Goal: Answer question/provide support: Share knowledge or assist other users

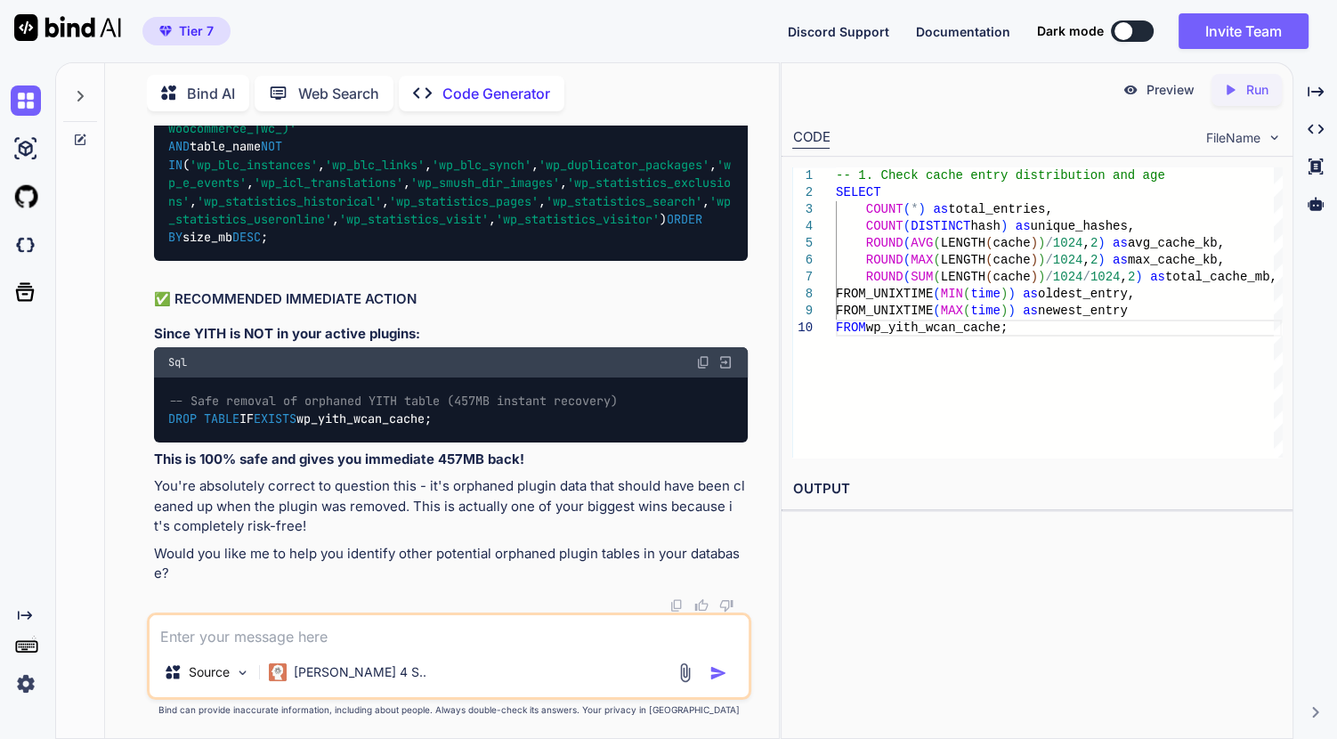
scroll to position [201640, 0]
click at [479, 644] on textarea at bounding box center [449, 631] width 599 height 32
type textarea "okay,"
type textarea "x"
type textarea "okay, so"
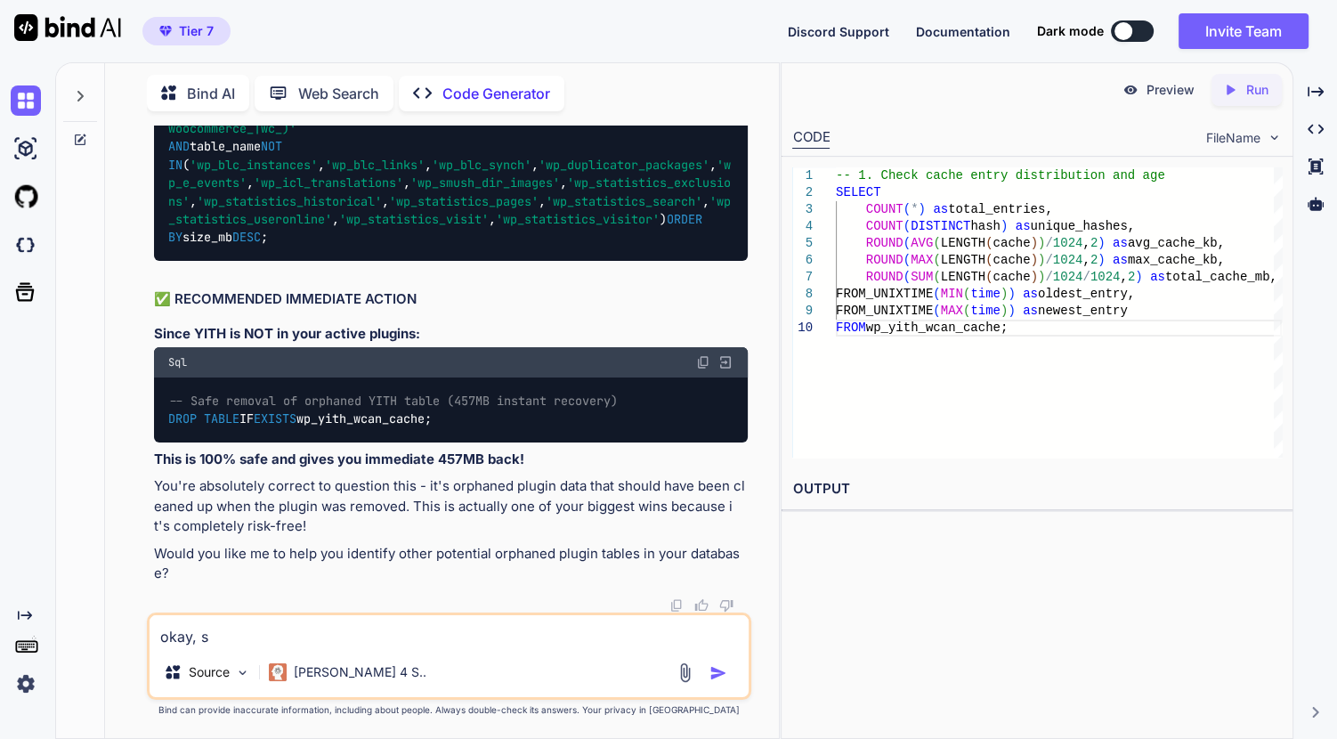
type textarea "x"
type textarea "okay, som"
type textarea "x"
type textarea "okay, some"
type textarea "x"
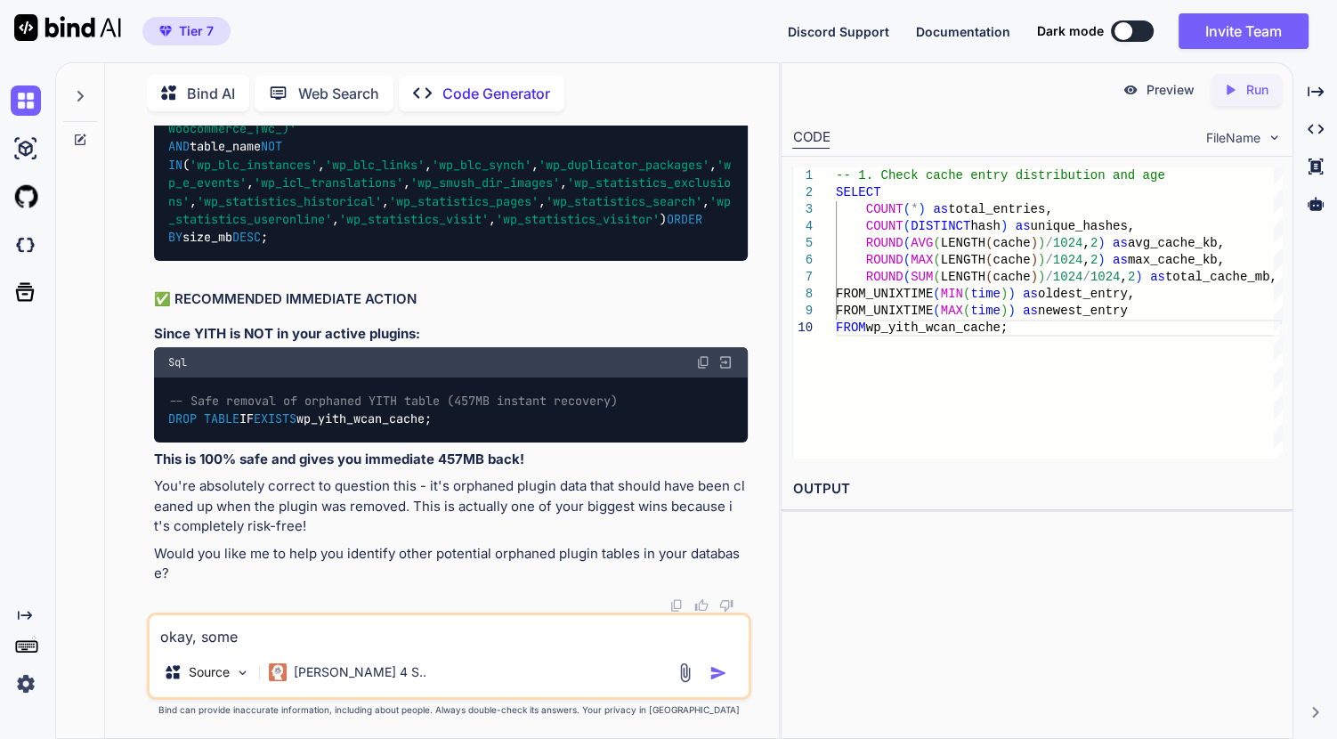
type textarea "okay, somet"
type textarea "x"
type textarea "okay, someth"
type textarea "x"
type textarea "okay, somethi"
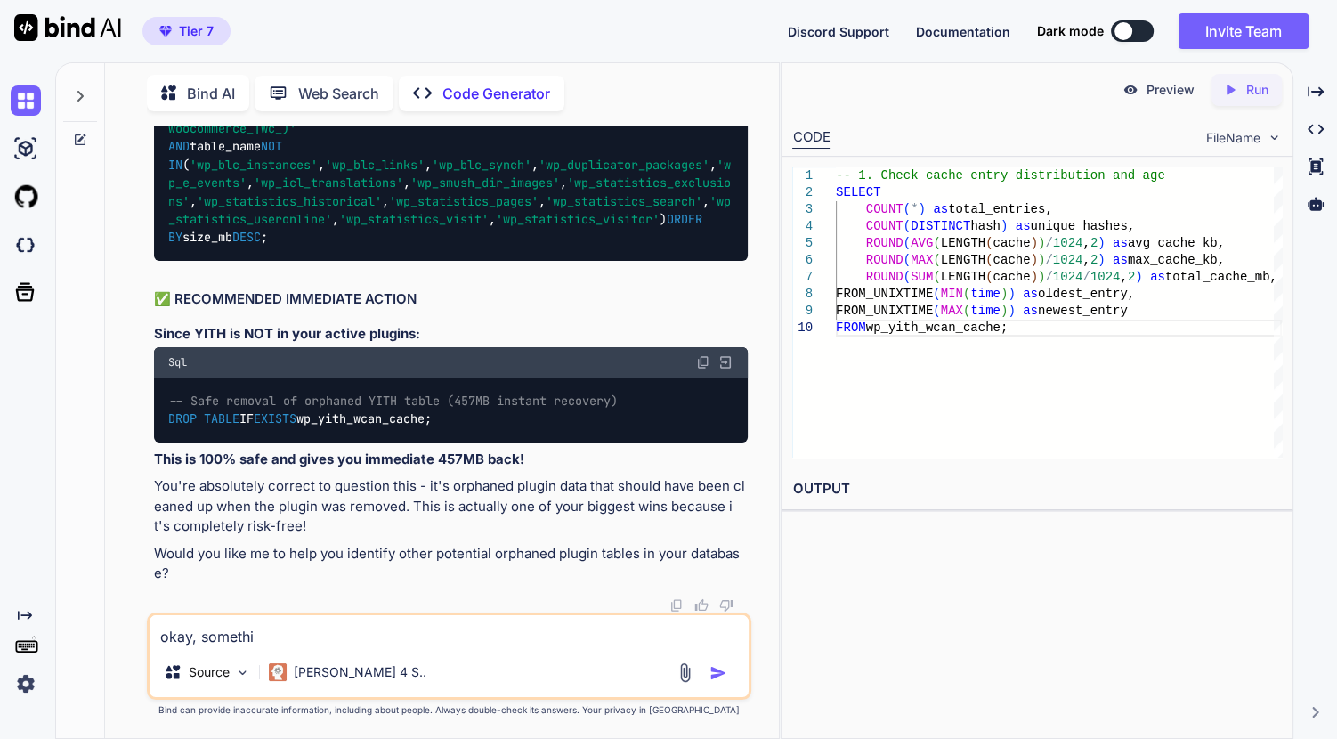
type textarea "x"
type textarea "okay, something"
type textarea "x"
type textarea "okay, something"
type textarea "x"
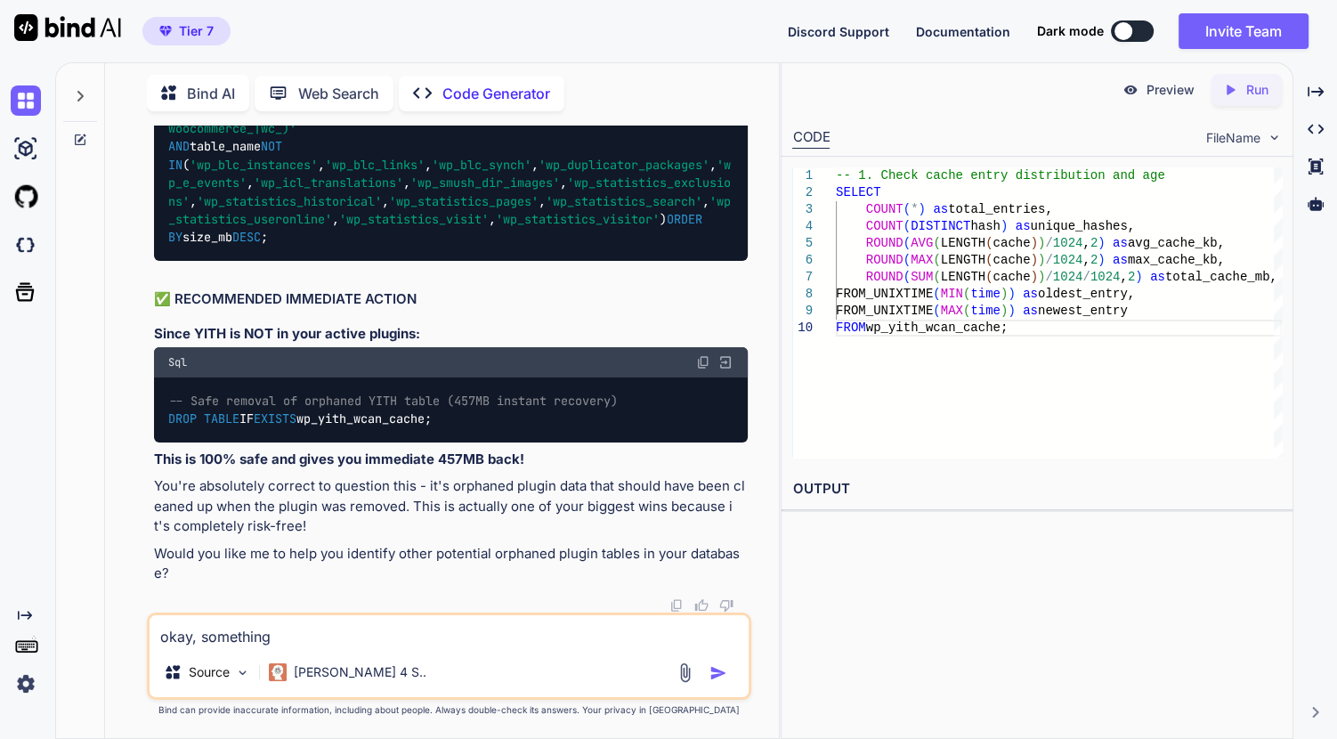
type textarea "okay, something w"
type textarea "x"
type textarea "okay, something wr"
type textarea "x"
type textarea "okay, something wro"
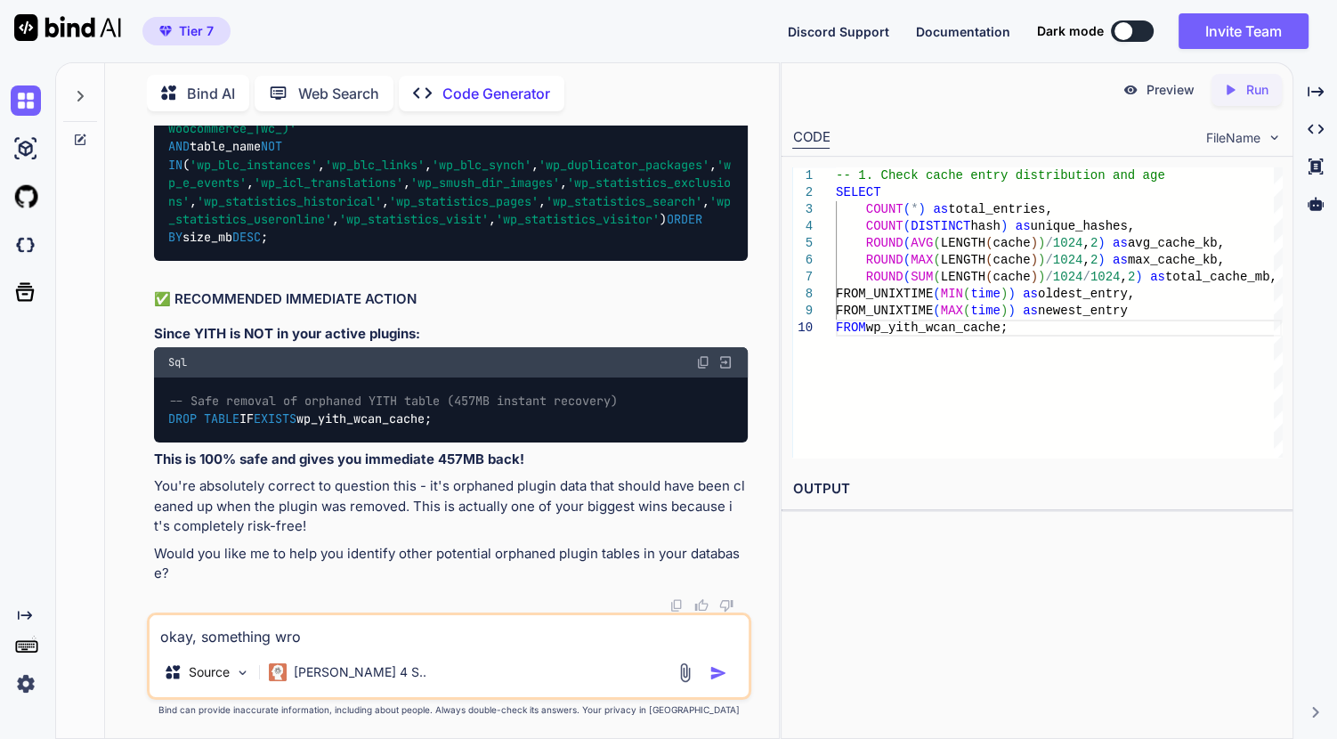
type textarea "x"
type textarea "okay, something wron"
type textarea "x"
type textarea "okay, something wrong"
type textarea "x"
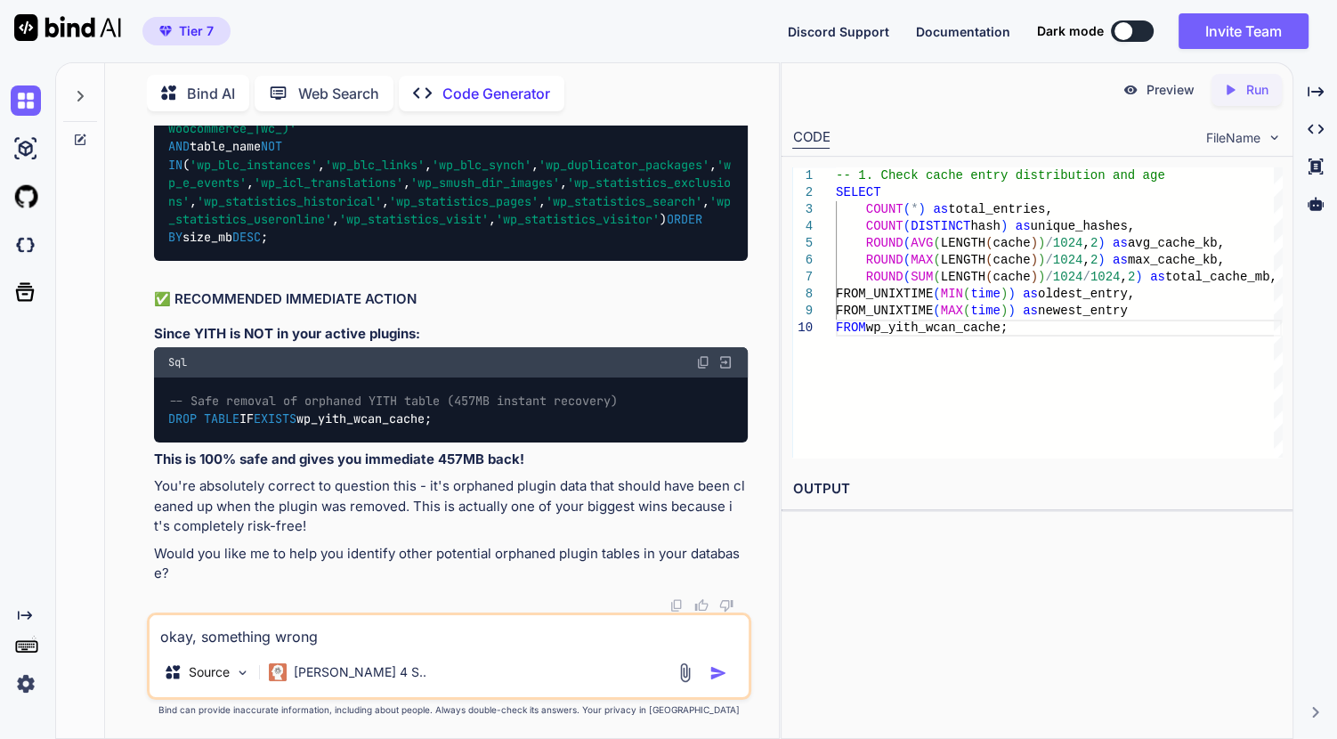
type textarea "okay, something wrong"
type textarea "x"
type textarea "okay, something wrong h"
type textarea "x"
type textarea "okay, something wrong ha"
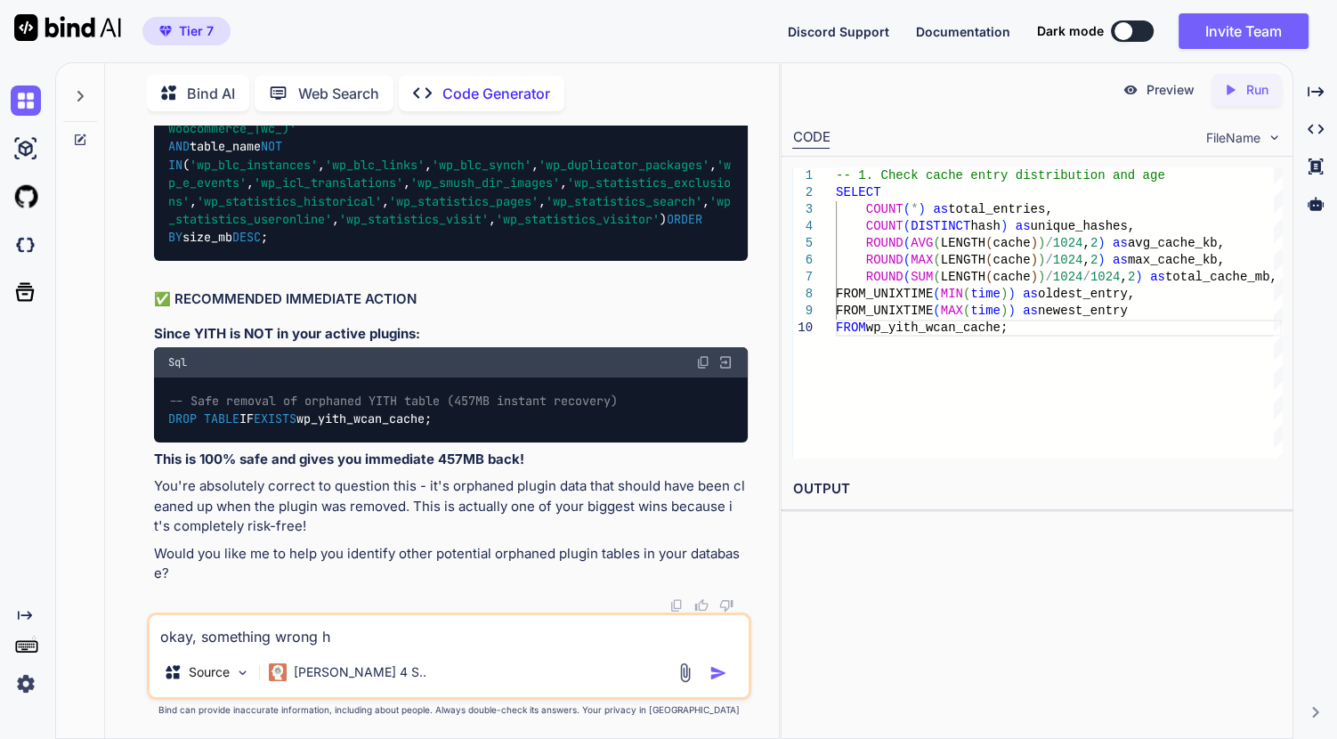
type textarea "x"
type textarea "okay, something wrong hap"
type textarea "x"
type textarea "okay, something wrong happ"
type textarea "x"
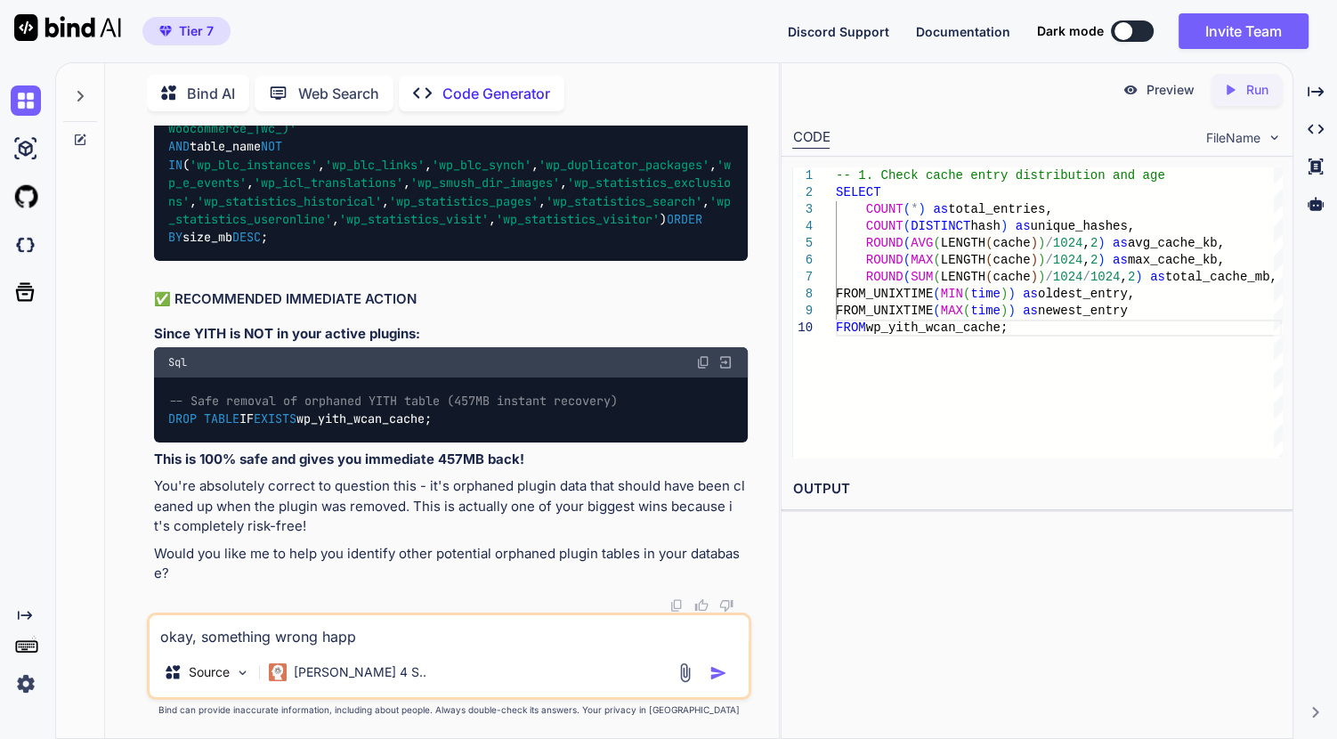
type textarea "okay, something wrong [PERSON_NAME]"
type textarea "x"
type textarea "okay, something wrong happen"
type textarea "x"
type textarea "okay, something wrong happene"
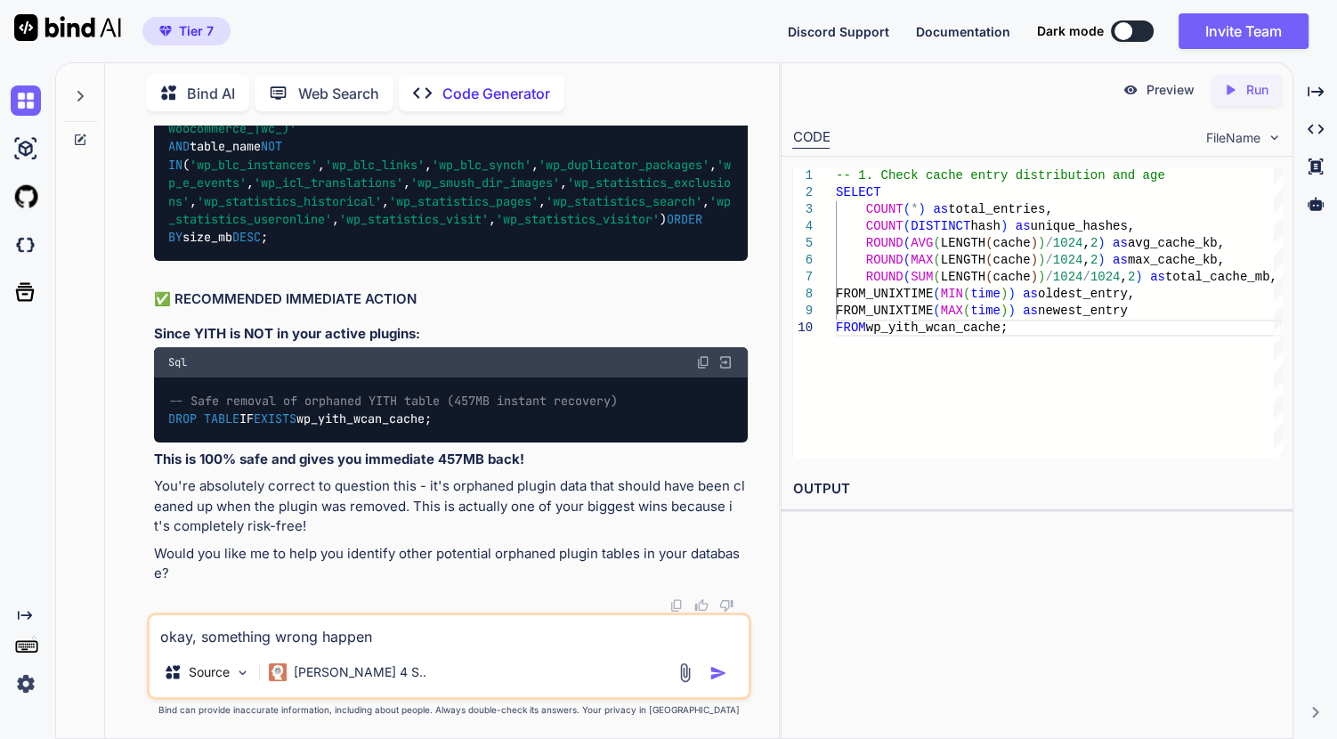
type textarea "x"
type textarea "okay, something wrong happened"
type textarea "x"
type textarea "okay, something wrong happened."
type textarea "x"
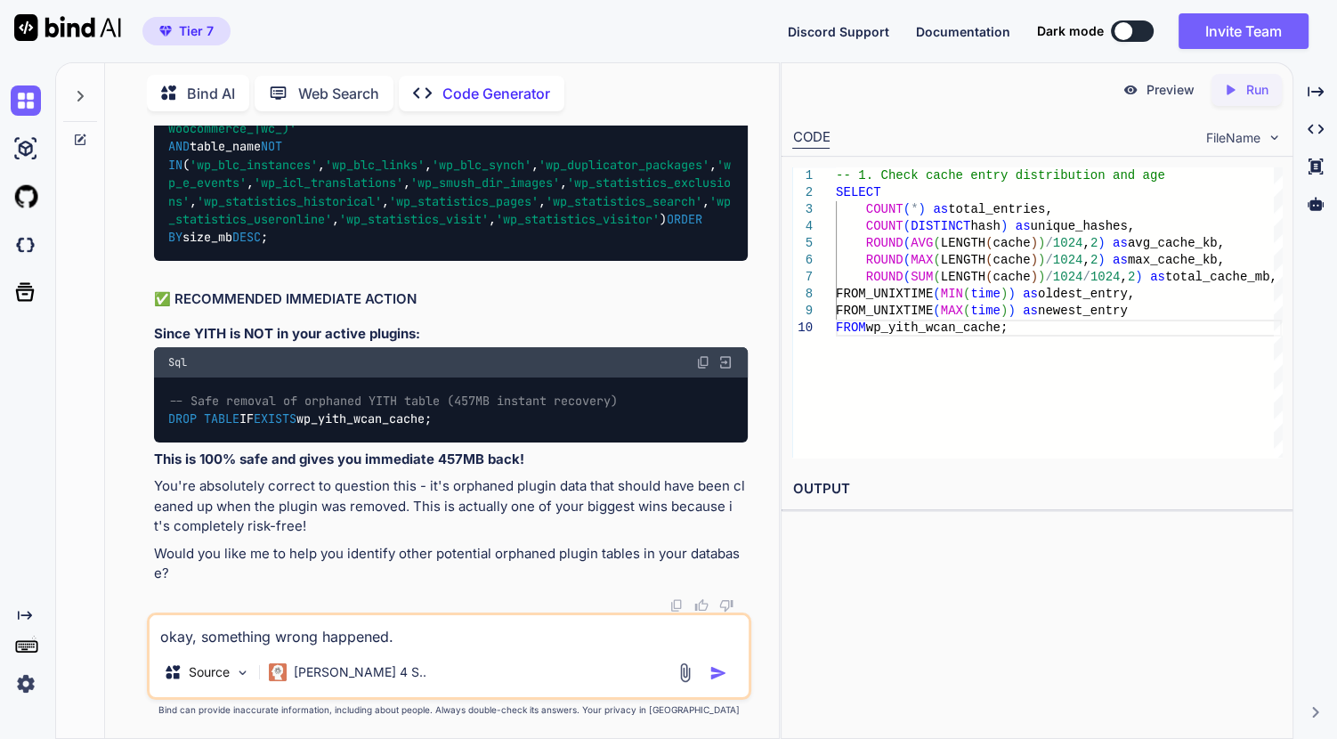
type textarea "okay, something wrong happened."
type textarea "x"
type textarea "okay, something wrong happened. o"
type textarea "x"
type textarea "okay, something wrong happened. or"
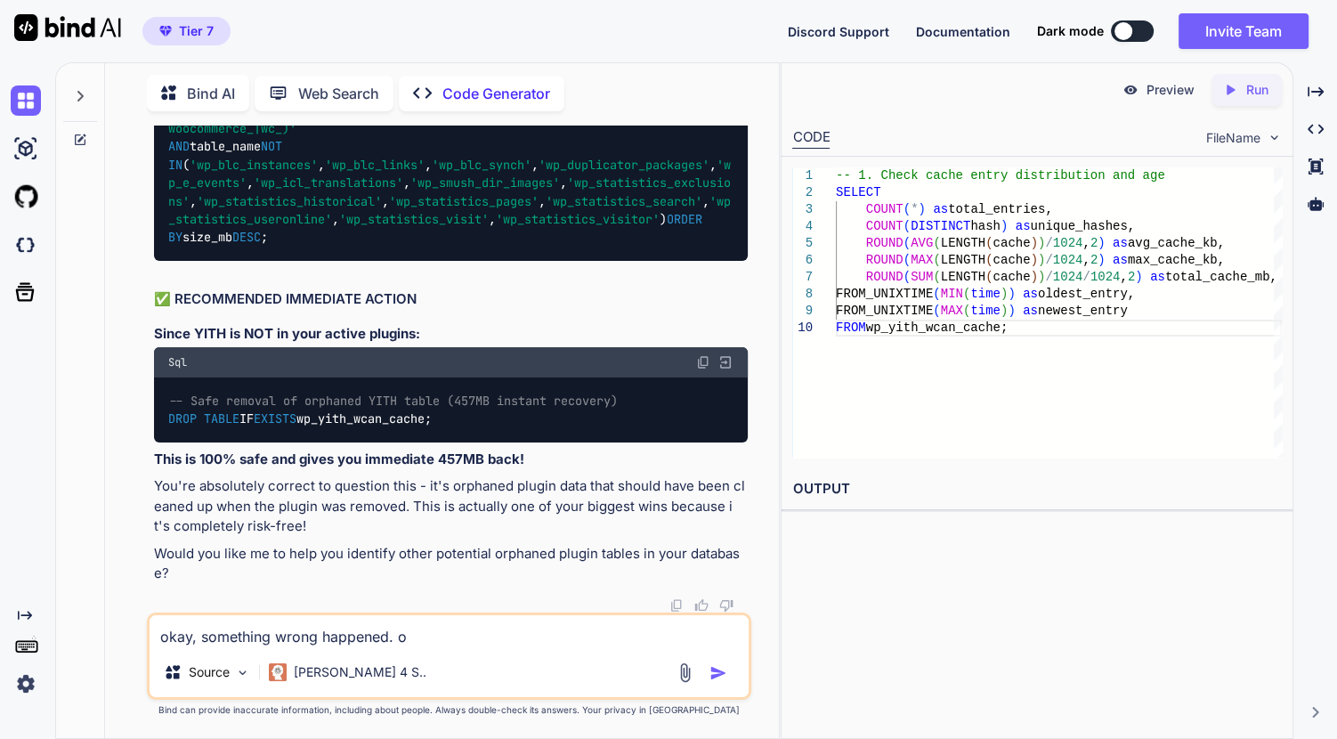
type textarea "x"
type textarea "okay, something wrong happened. ord"
type textarea "x"
type textarea "okay, something wrong happened. orde"
type textarea "x"
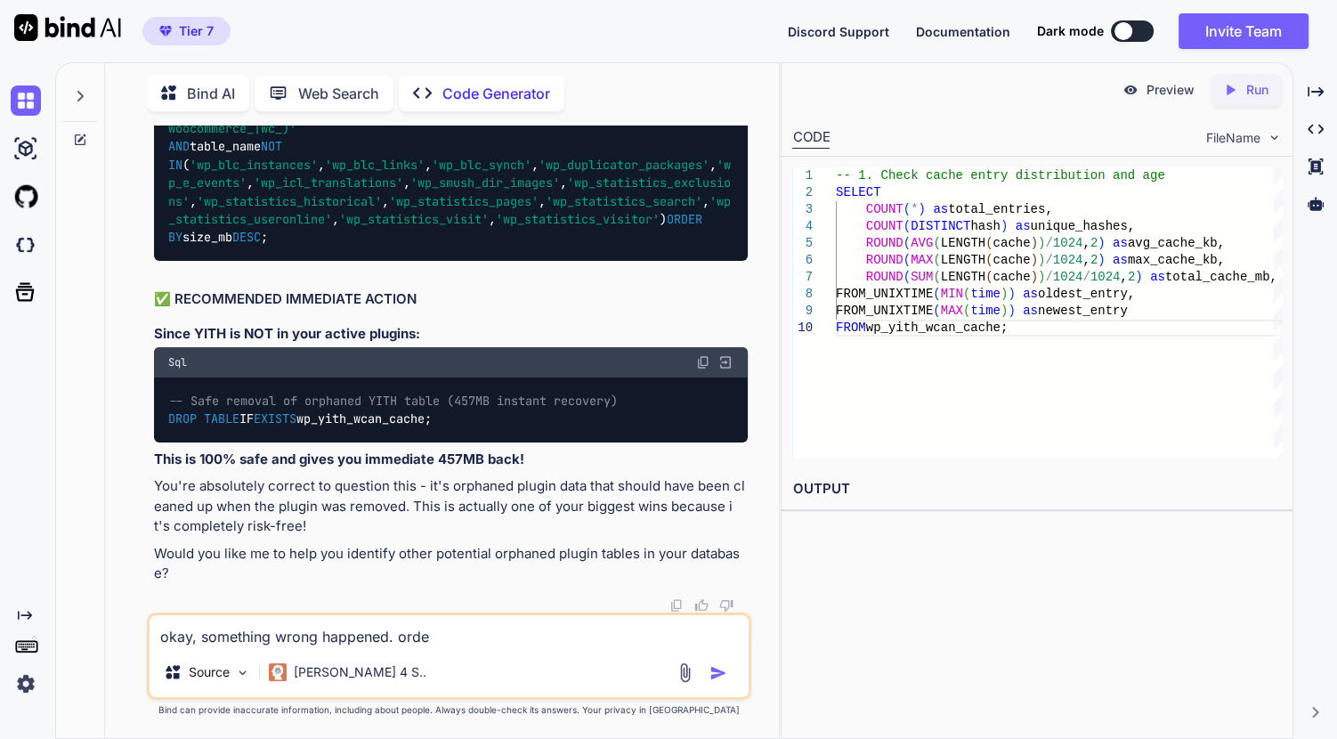
type textarea "okay, something wrong happened. order"
type textarea "x"
type textarea "okay, something wrong happened. order"
type textarea "x"
type textarea "okay, something wrong happened. order n"
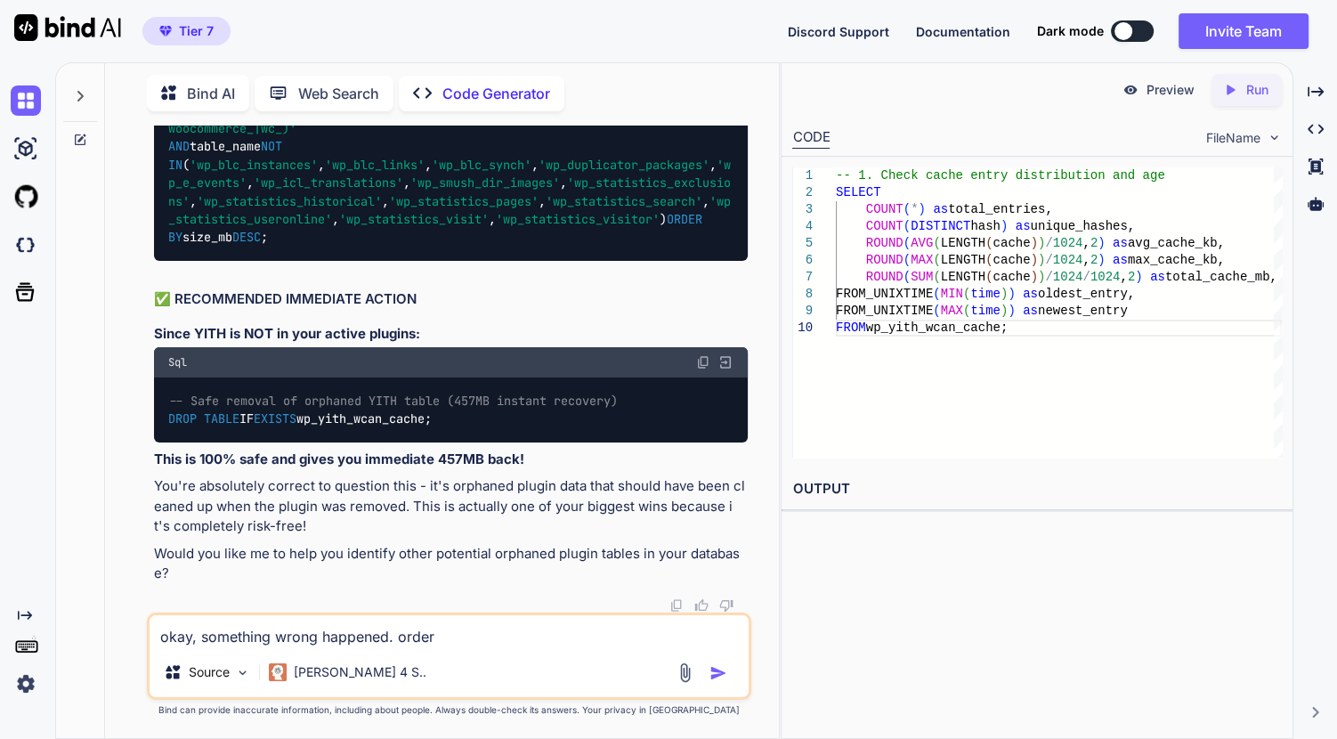
type textarea "x"
type textarea "okay, something wrong happened. order no"
type textarea "x"
type textarea "okay, something wrong happened. order not"
type textarea "x"
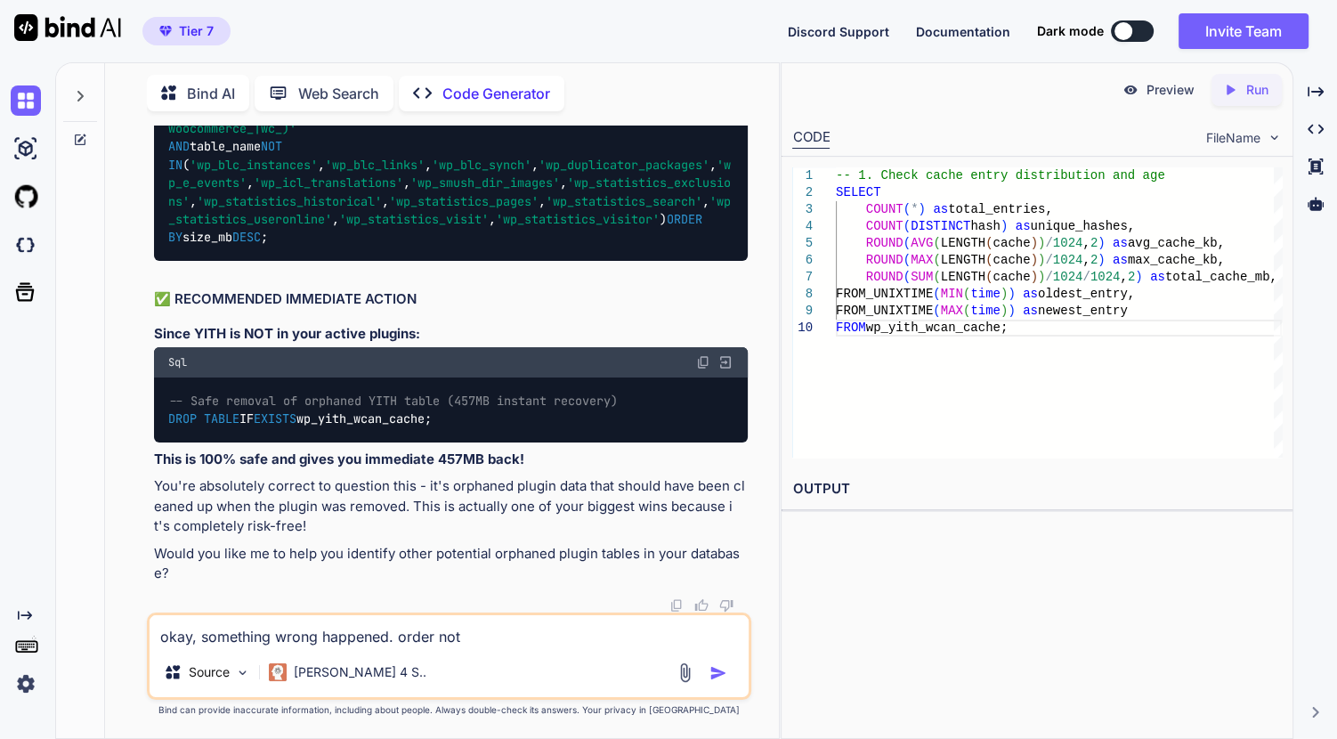
type textarea "okay, something wrong happened. order note"
type textarea "x"
type textarea "okay, something wrong happened. order notes"
type textarea "x"
type textarea "okay, something wrong happened. order notes"
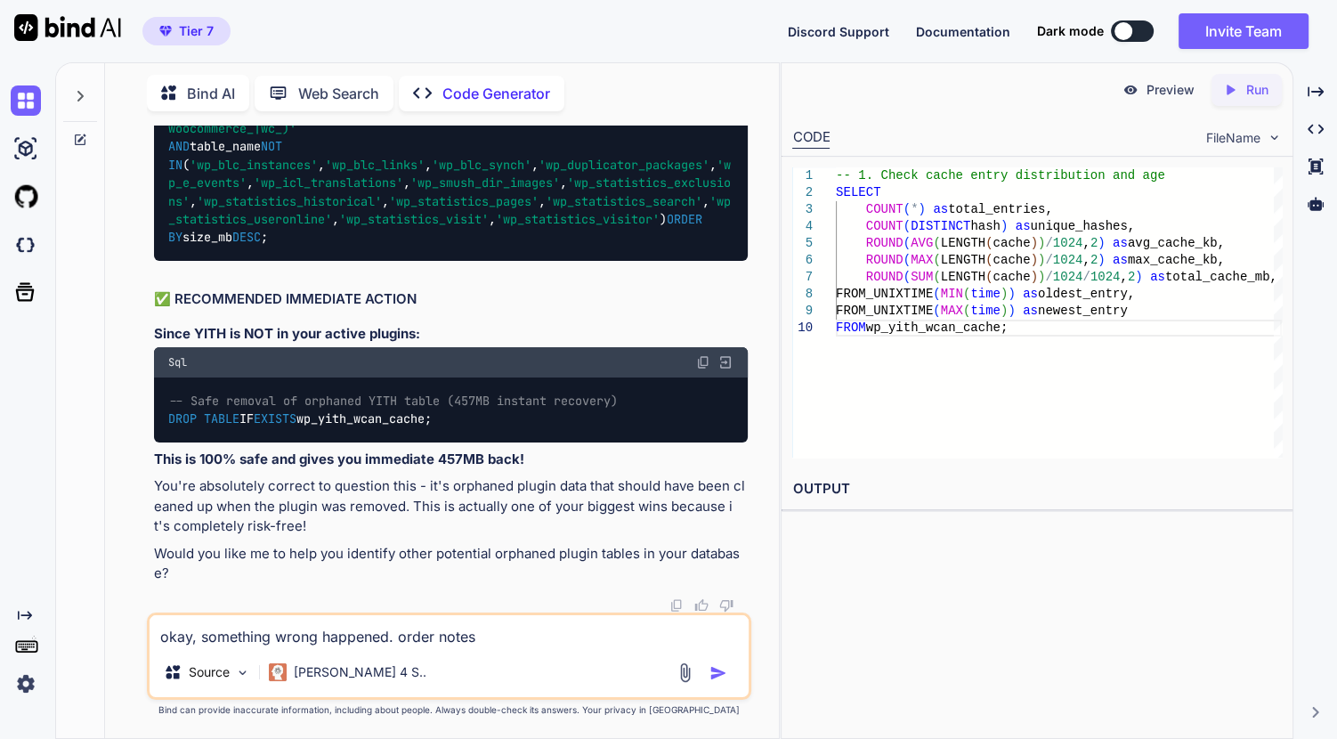
type textarea "x"
type textarea "okay, something wrong happened. order notes a"
type textarea "x"
type textarea "okay, something wrong happened. order notes ar"
type textarea "x"
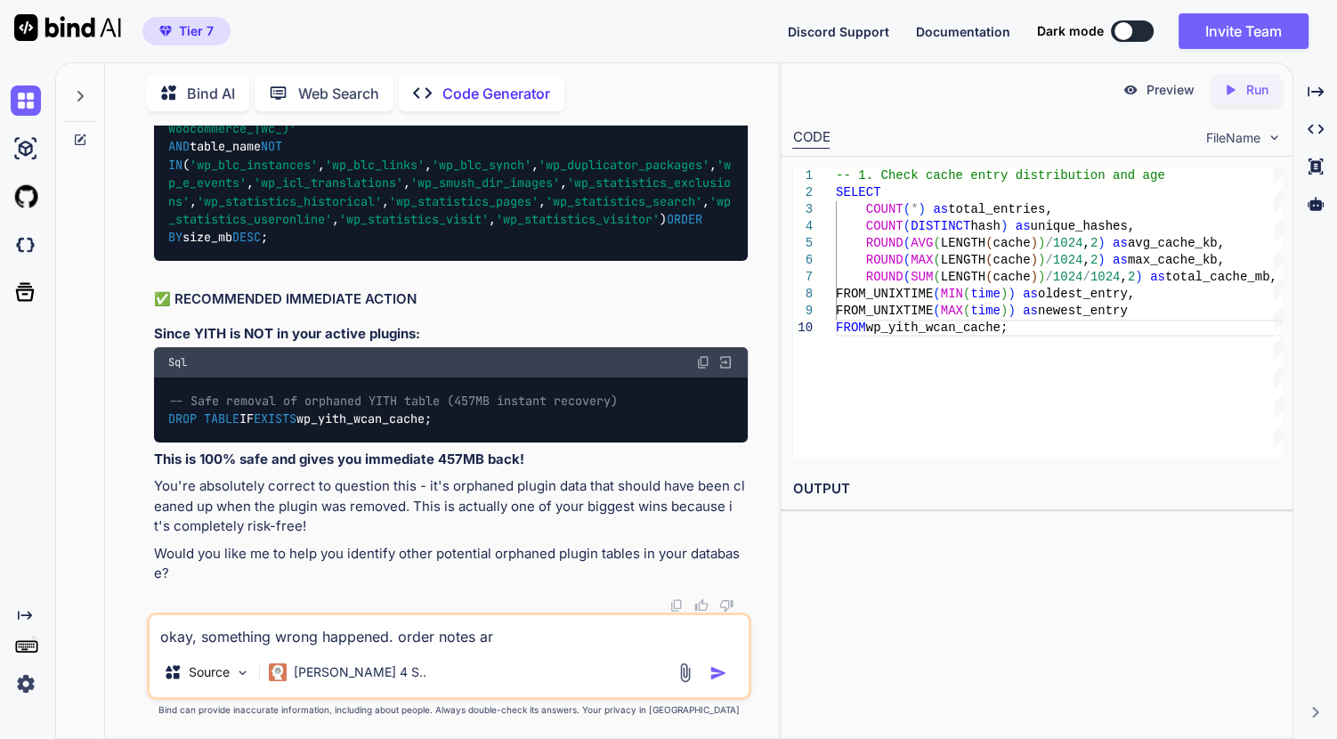
type textarea "okay, something wrong happened. order notes are"
type textarea "x"
type textarea "okay, something wrong happened. order notes are"
type textarea "x"
type textarea "okay, something wrong happened. order notes are n"
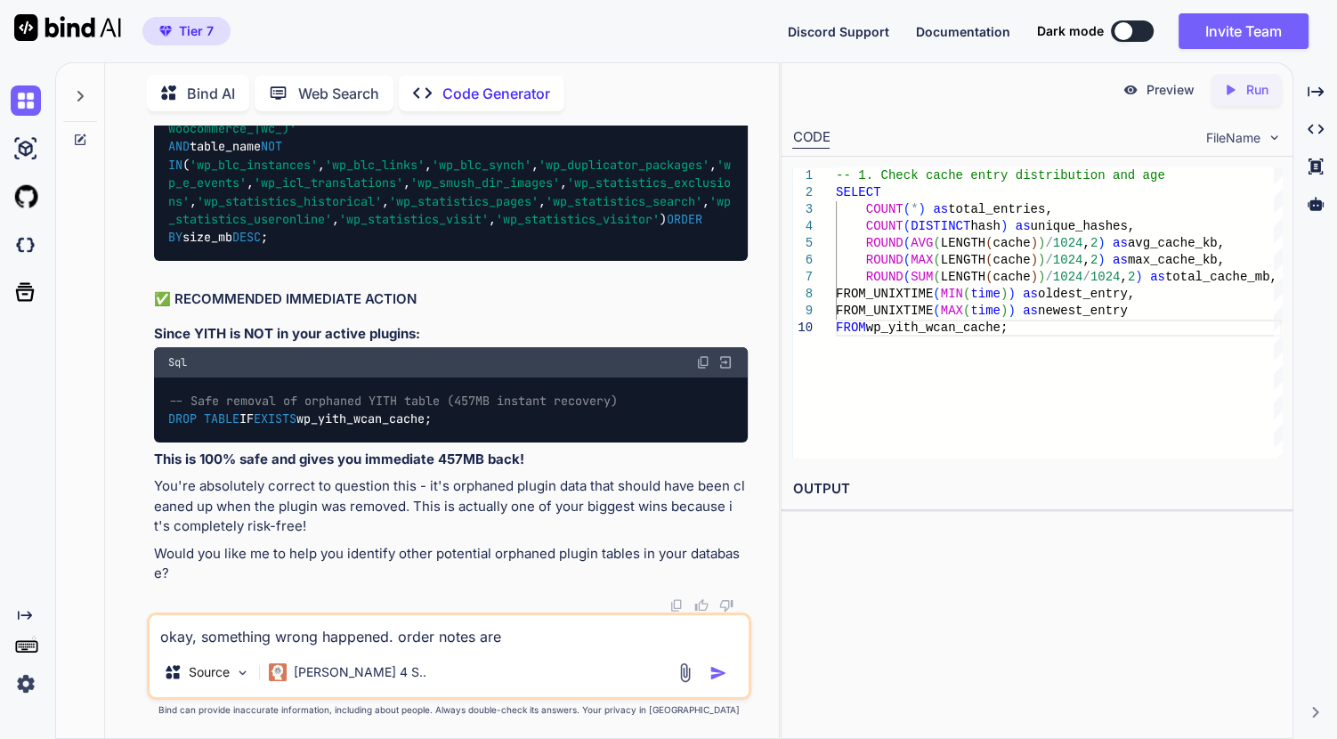
type textarea "x"
type textarea "okay, something wrong happened. order notes are no"
type textarea "x"
type textarea "okay, something wrong happened. order notes are now"
type textarea "x"
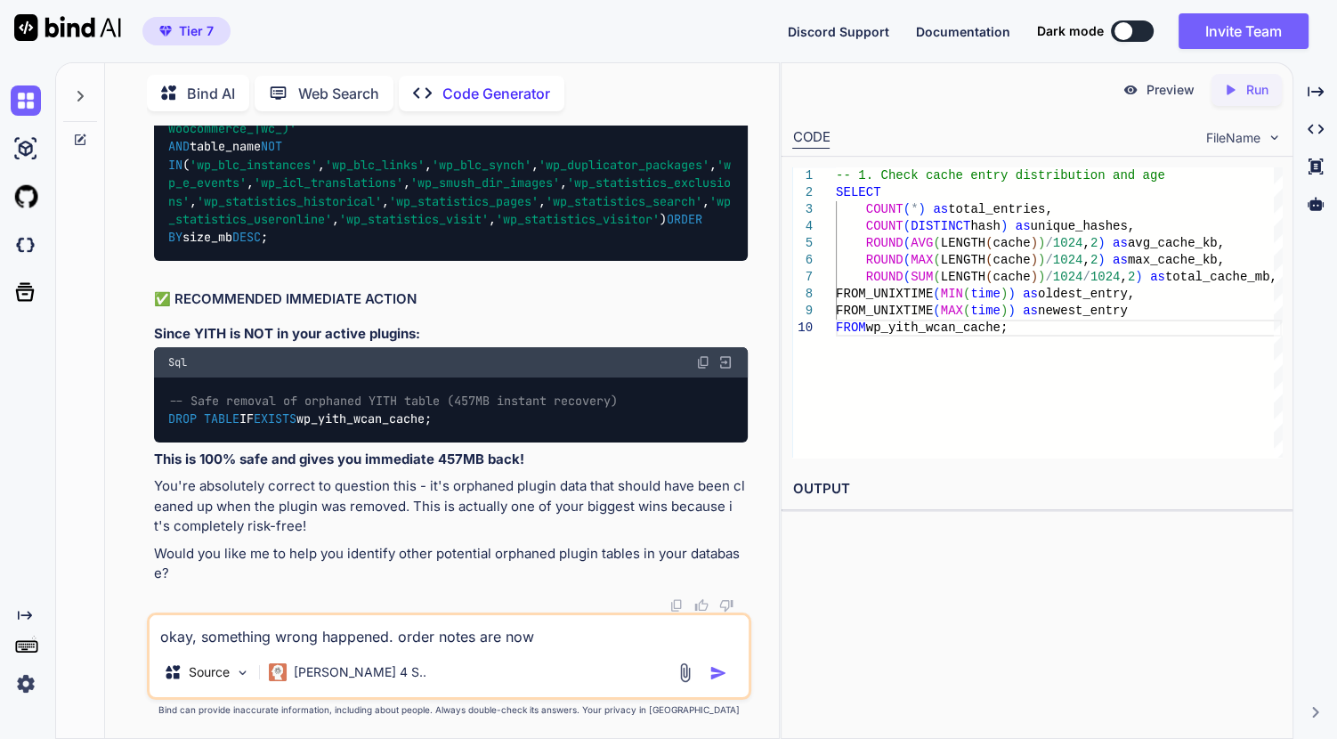
type textarea "okay, something wrong happened. order notes are now"
type textarea "x"
type textarea "okay, something wrong happened. order notes are now g"
type textarea "x"
type textarea "okay, something wrong happened. order notes are now go"
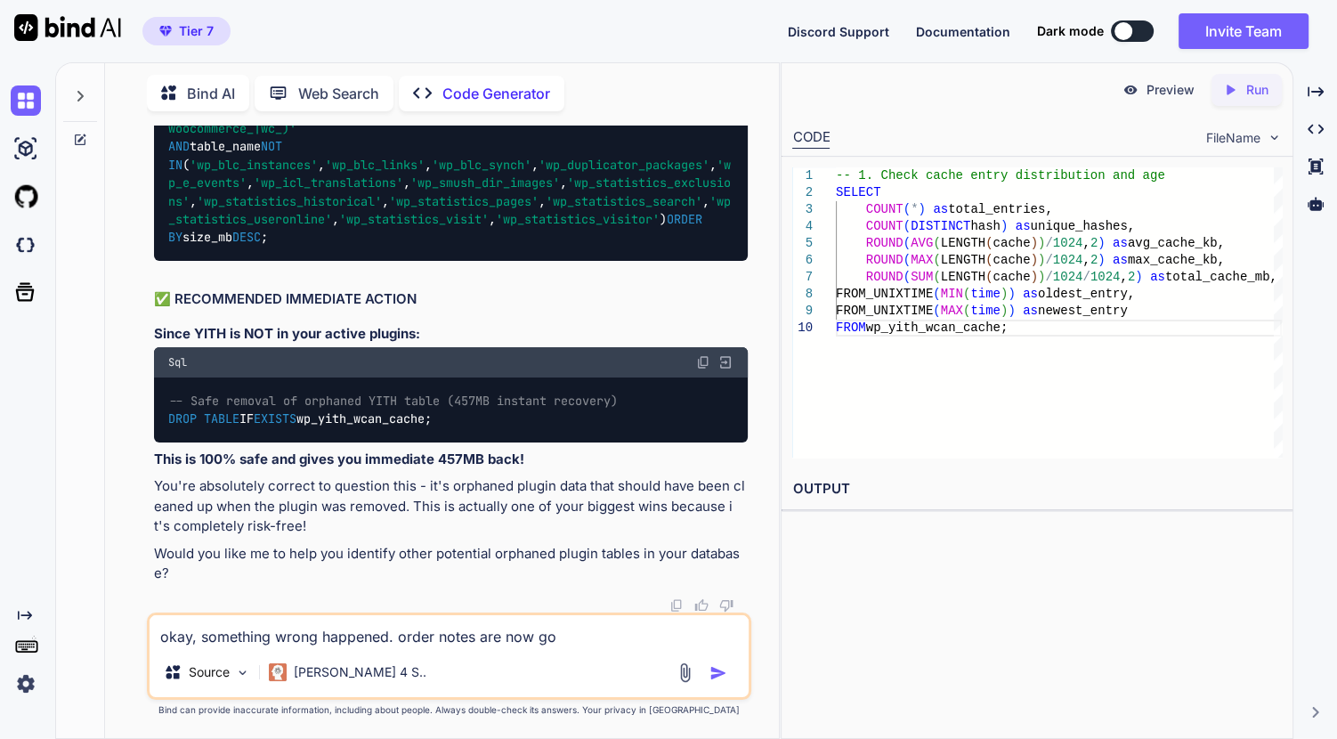
type textarea "x"
type textarea "okay, something wrong happened. order notes are now gon"
type textarea "x"
type textarea "okay, something wrong happened. order notes are now gone"
type textarea "x"
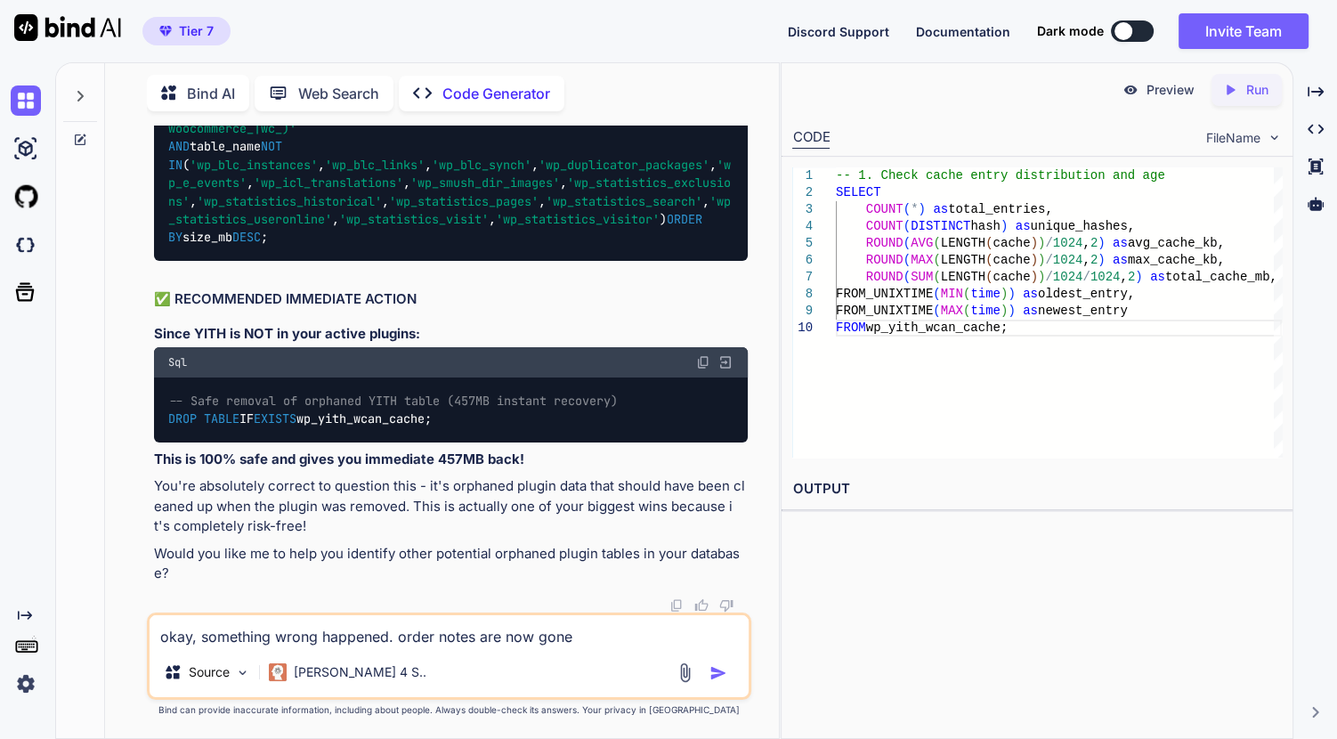
type textarea "okay, something wrong happened. order notes are now gone"
type textarea "x"
type textarea "okay, something wrong happened. order notes are now gone f"
type textarea "x"
type textarea "okay, something wrong happened. order notes are now gone fo"
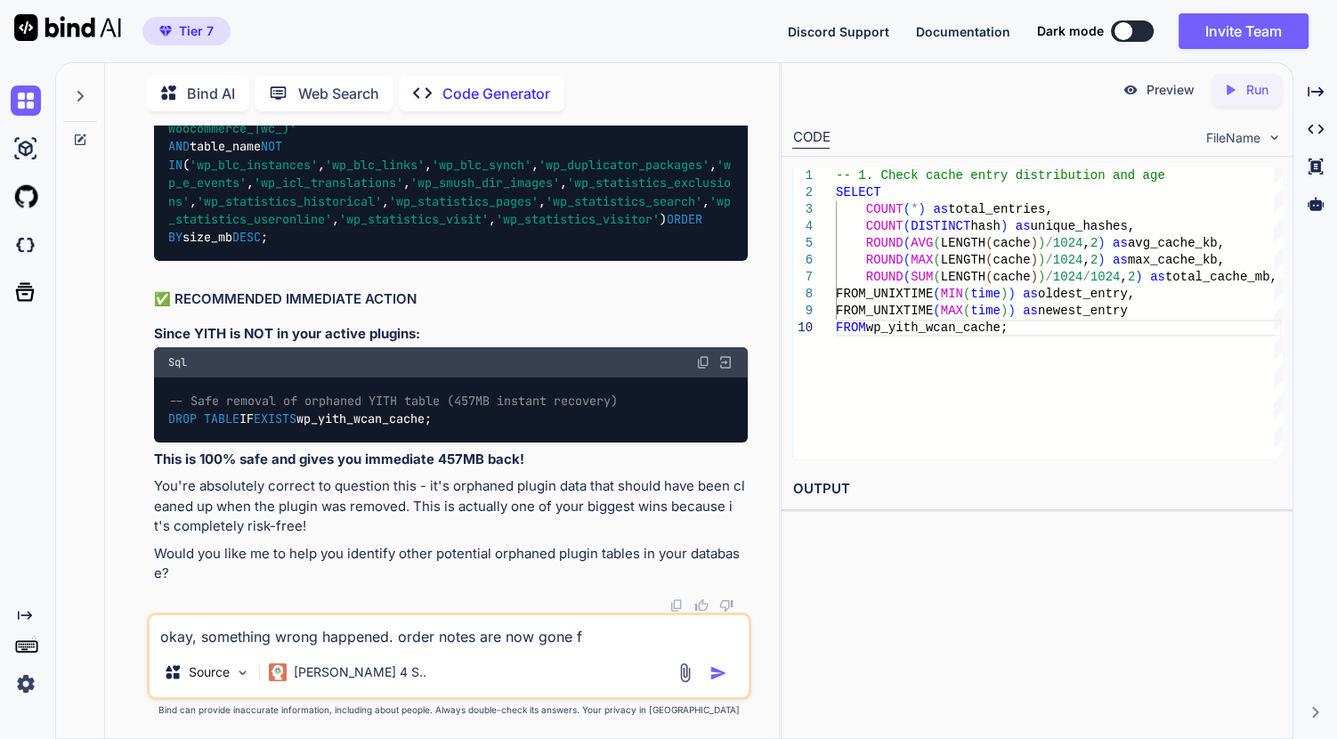
type textarea "x"
type textarea "okay, something wrong happened. order notes are now gone for"
type textarea "x"
type textarea "okay, something wrong happened. order notes are now gone for"
type textarea "x"
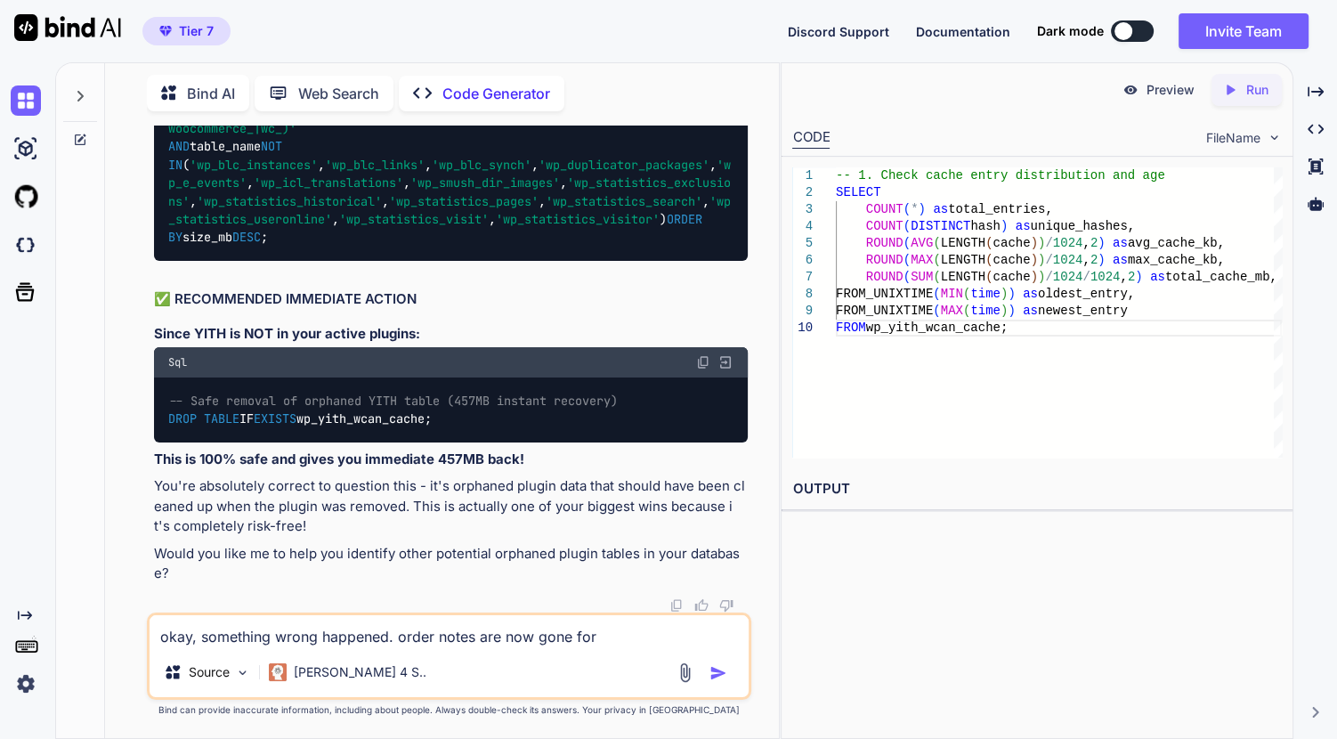
type textarea "okay, something wrong happened. order notes are now gone for a"
type textarea "x"
type textarea "okay, something wrong happened. order notes are now gone for al"
type textarea "x"
type textarea "okay, something wrong happened. order notes are now gone for all"
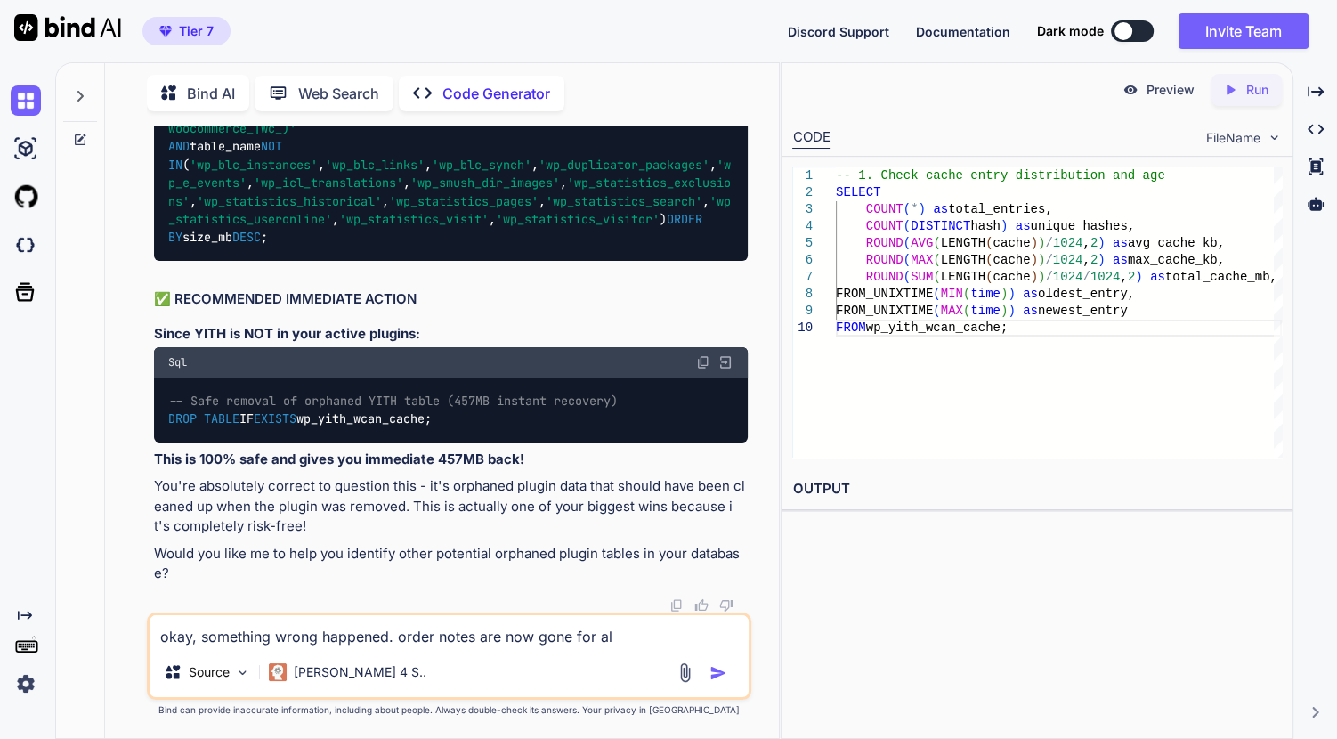
type textarea "x"
type textarea "okay, something wrong happened. order notes are now gone for all"
type textarea "x"
type textarea "okay, something wrong happened. order notes are now gone for all o"
type textarea "x"
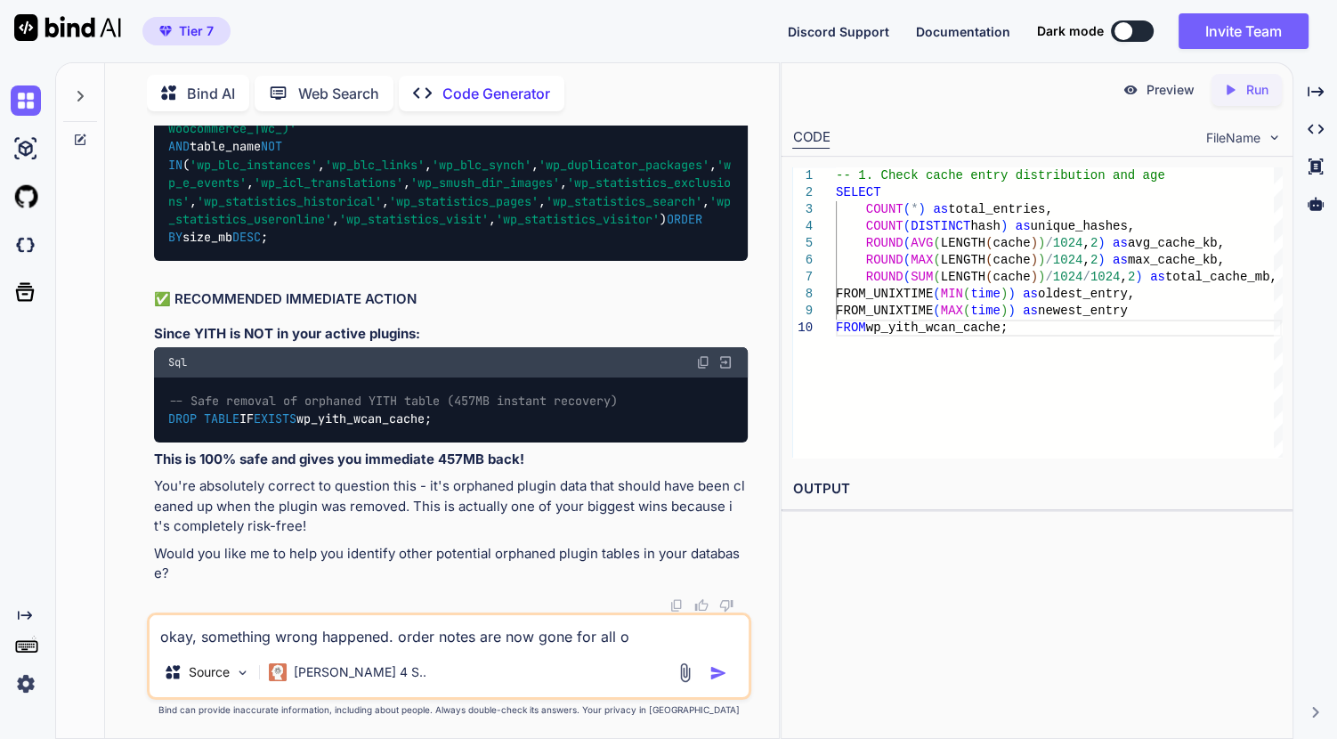
type textarea "okay, something wrong happened. order notes are now gone for all or"
type textarea "x"
type textarea "okay, something wrong happened. order notes are now gone for all ord"
type textarea "x"
type textarea "okay, something wrong happened. order notes are now gone for all orde"
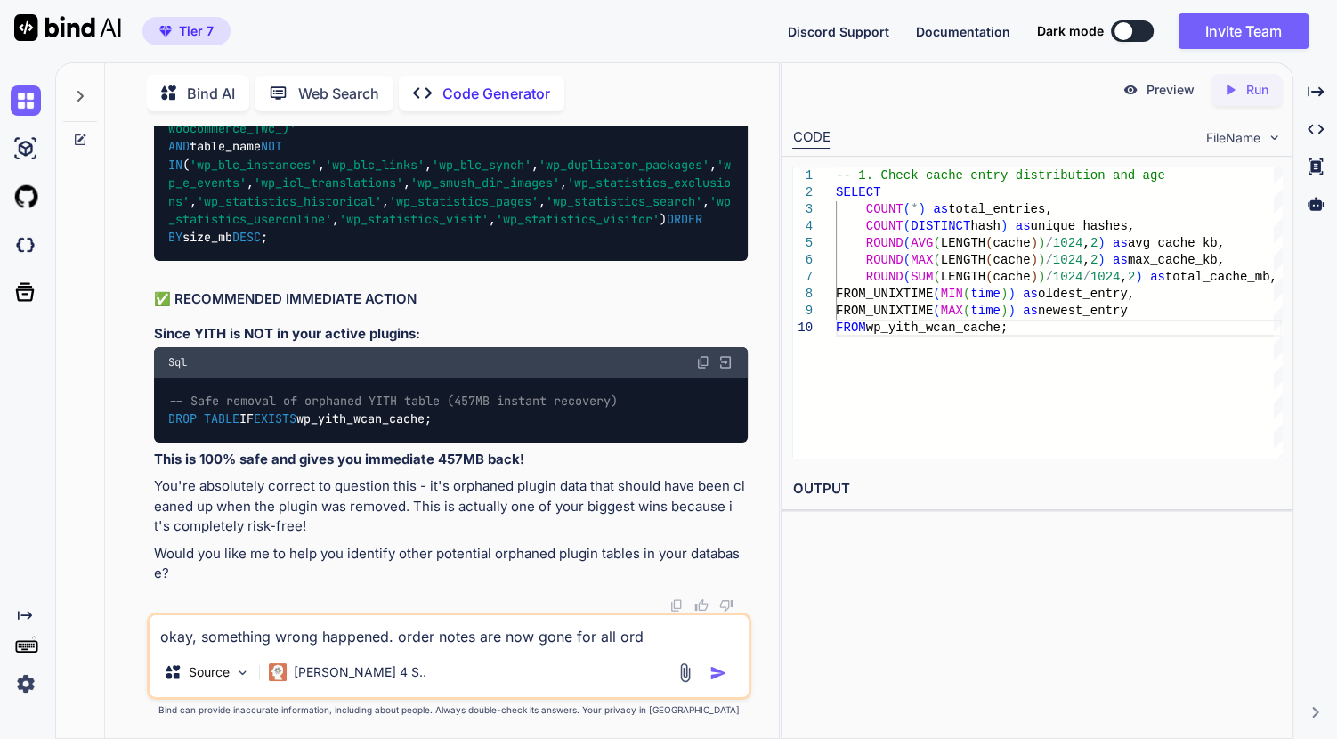
type textarea "x"
type textarea "okay, something wrong happened. order notes are now gone for all order"
type textarea "x"
type textarea "okay, something wrong happened. order notes are now gone for all orders"
type textarea "x"
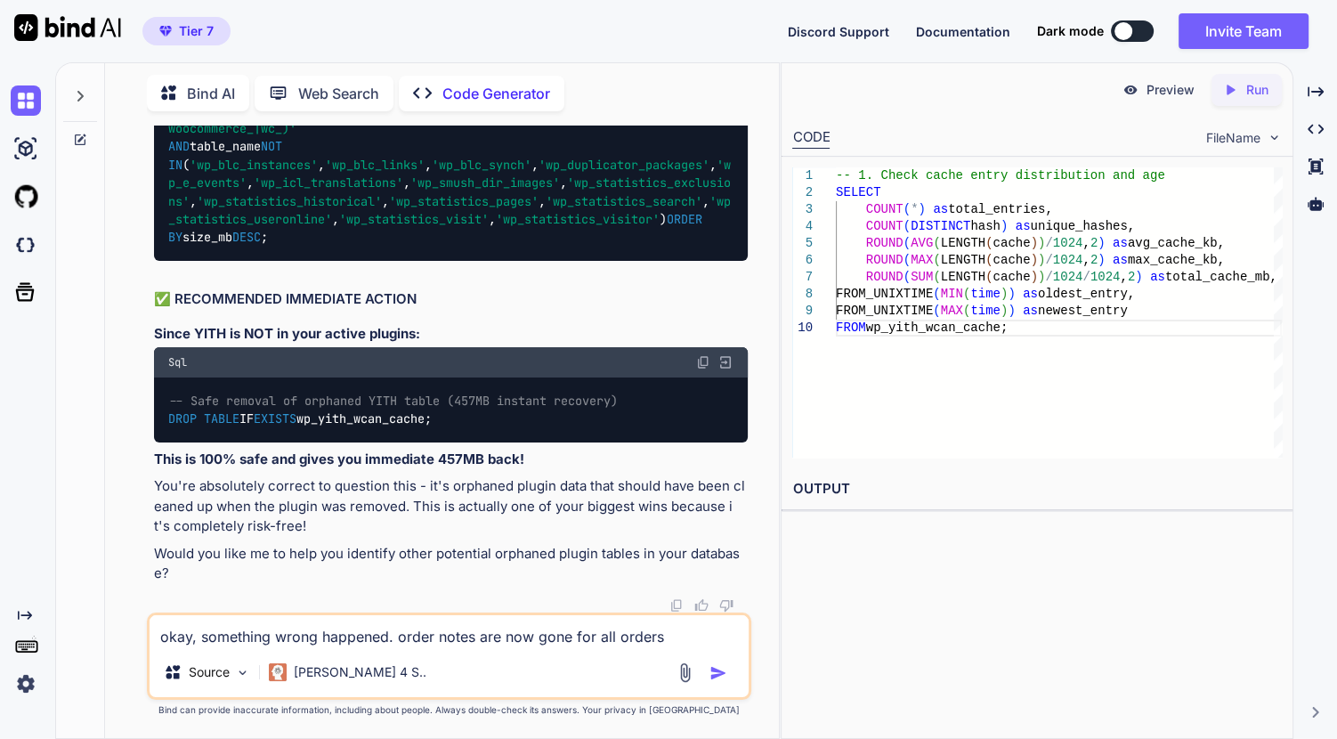
type textarea "okay, something wrong happened. order notes are now gone for all orders!"
type textarea "x"
type textarea "okay, something wrong happened. order notes are now gone for all orders!"
type textarea "x"
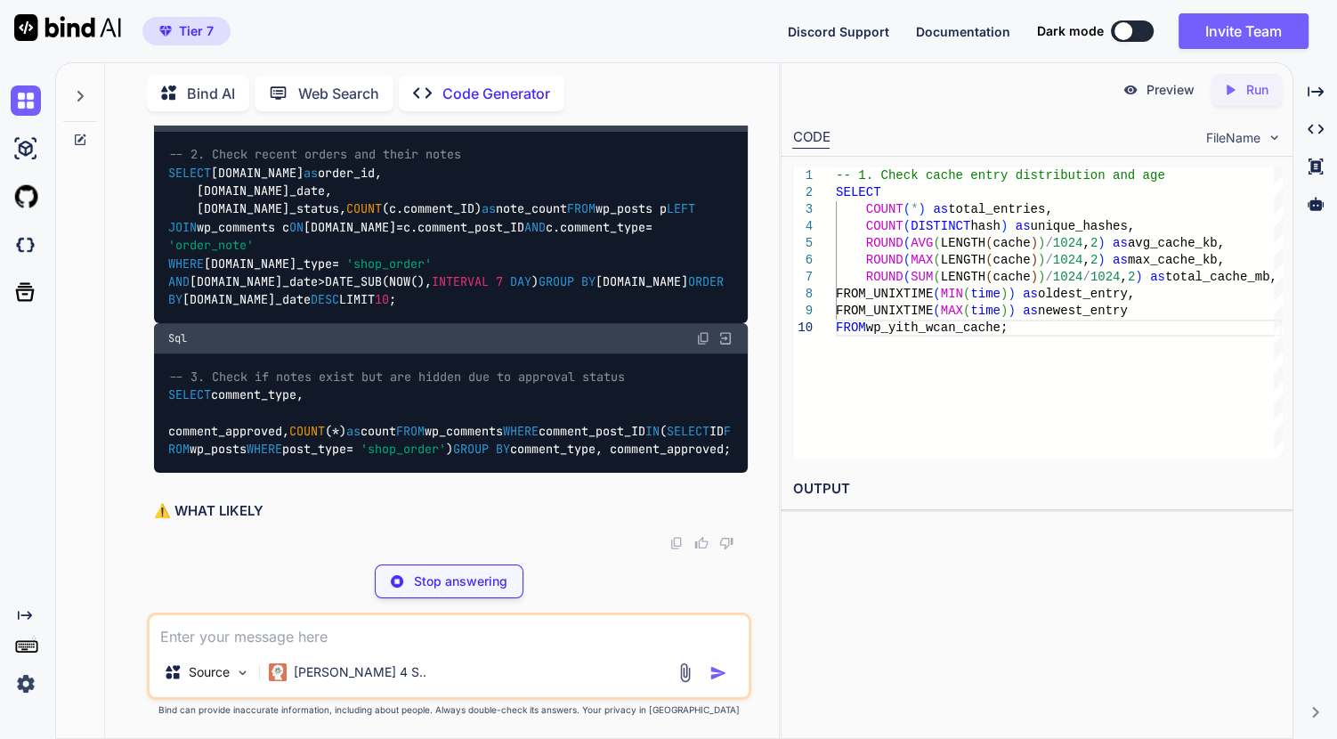
scroll to position [203657, 0]
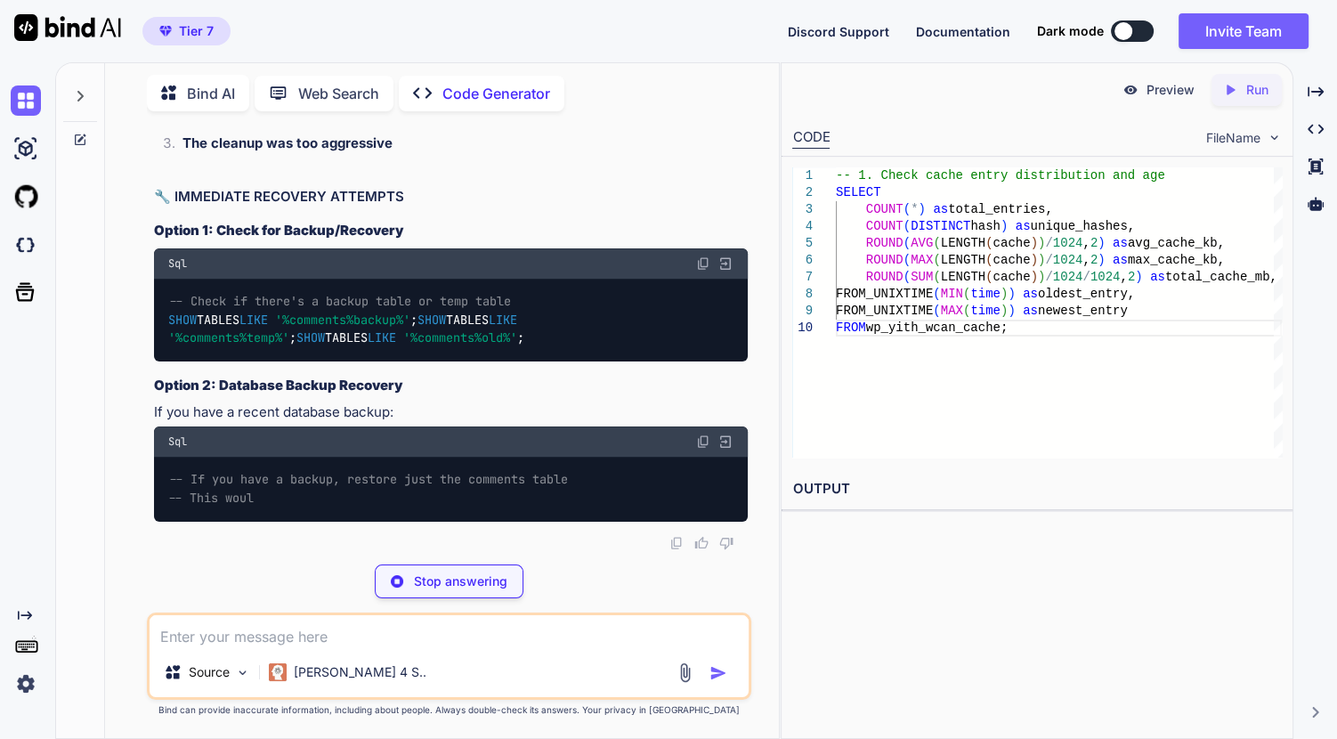
drag, startPoint x: 389, startPoint y: 377, endPoint x: 159, endPoint y: 288, distance: 246.4
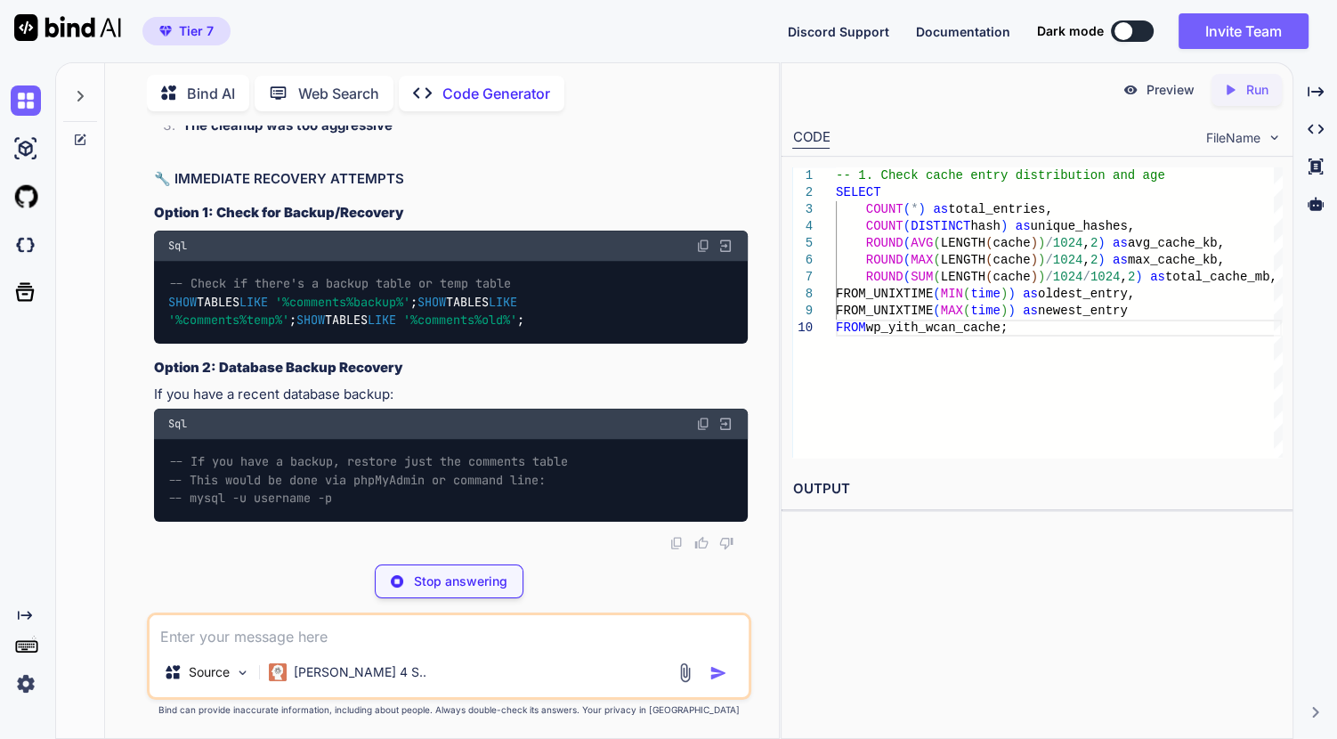
copy code "SELECT COUNT ( * ) as total_comments, COUNT ( CASE WHEN comment_type = 'order_n…"
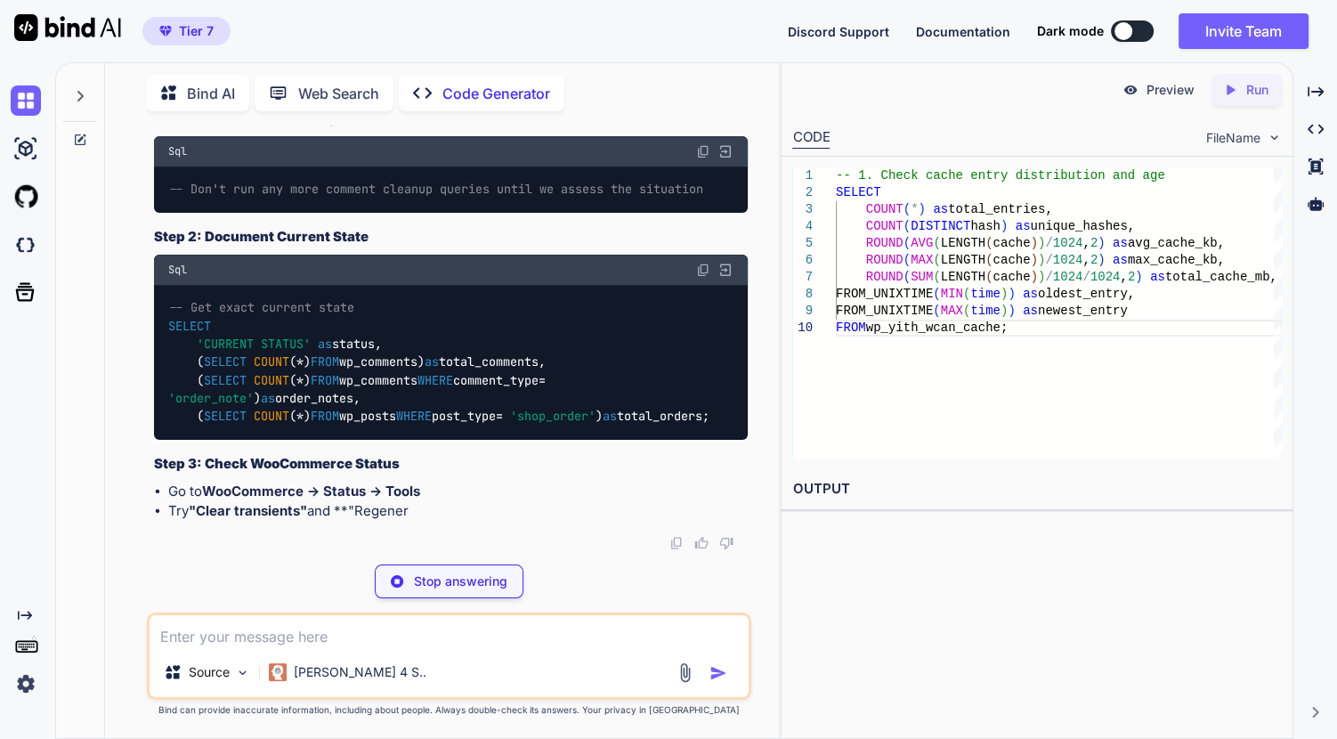
scroll to position [204548, 0]
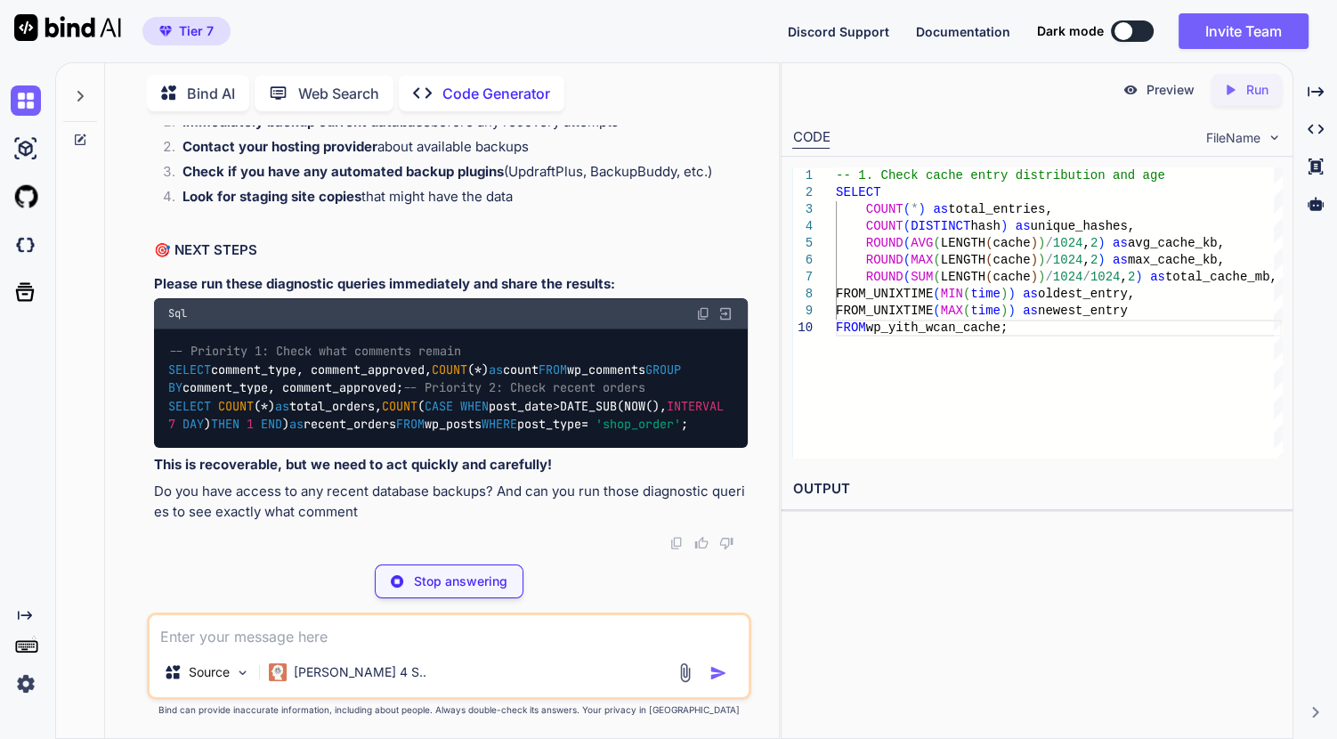
type textarea "x"
type textarea "-- 1. Check if ANY order notes still exist SELECT COUNT(*) as total_comments, C…"
type textarea "x"
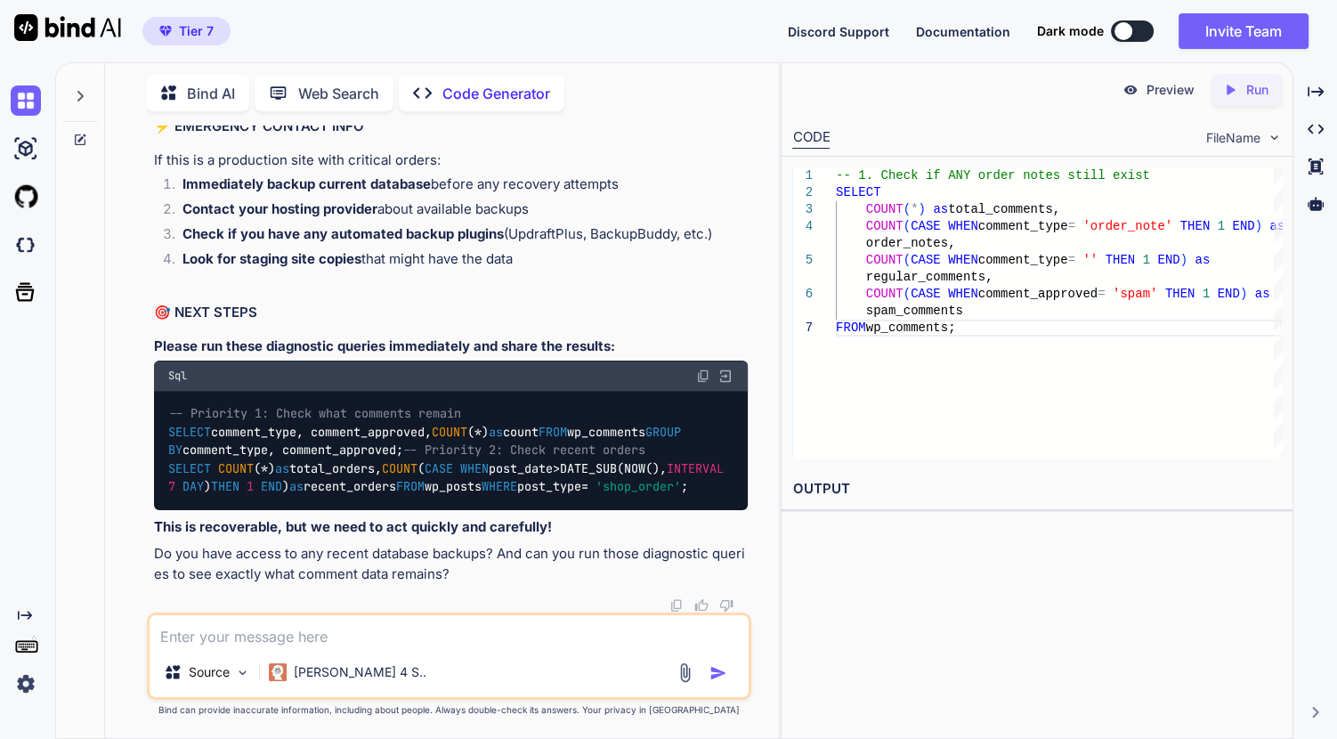
scroll to position [204629, 0]
drag, startPoint x: 439, startPoint y: 357, endPoint x: 167, endPoint y: 325, distance: 274.3
copy code "SHOW TABLES LIKE '%comments%backup%' ; SHOW TABLES LIKE '%comments%temp%' ; SHO…"
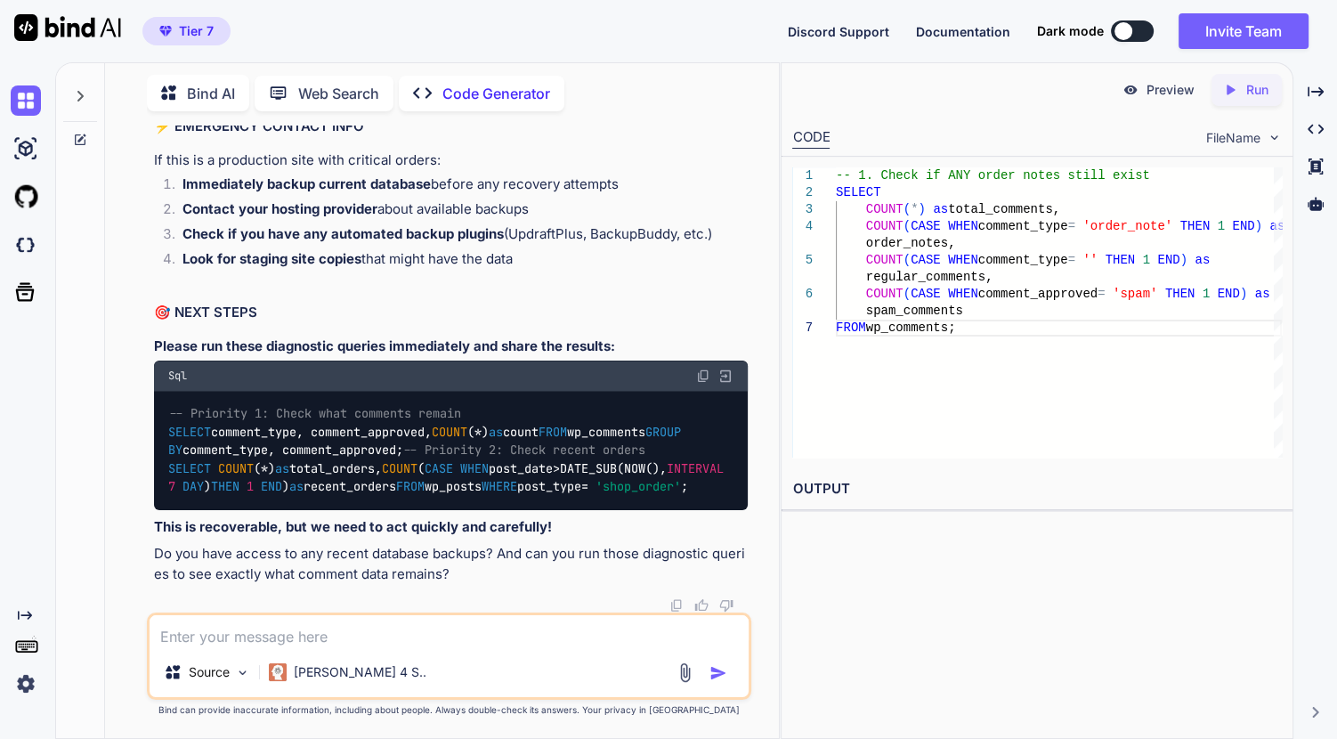
drag, startPoint x: 528, startPoint y: 400, endPoint x: 498, endPoint y: 332, distance: 74.1
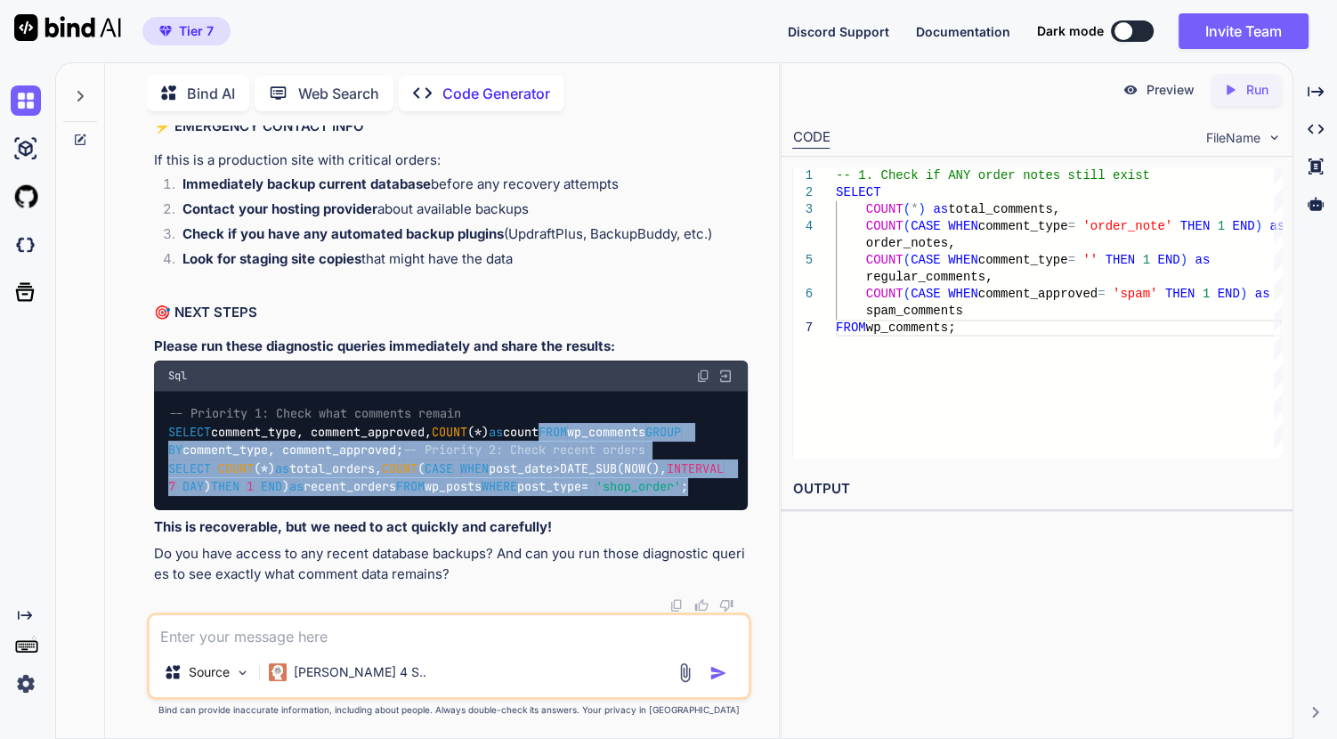
drag, startPoint x: 451, startPoint y: 532, endPoint x: 154, endPoint y: 378, distance: 334.5
click at [154, 391] on div "-- Priority 1: Check what comments remain SELECT comment_type, comment_approved…" at bounding box center [451, 450] width 594 height 119
drag, startPoint x: 154, startPoint y: 378, endPoint x: 272, endPoint y: 365, distance: 118.3
click at [272, 404] on code "-- Priority 1: Check what comments remain SELECT comment_type, comment_approved…" at bounding box center [449, 449] width 563 height 91
drag, startPoint x: 272, startPoint y: 365, endPoint x: 170, endPoint y: 368, distance: 101.5
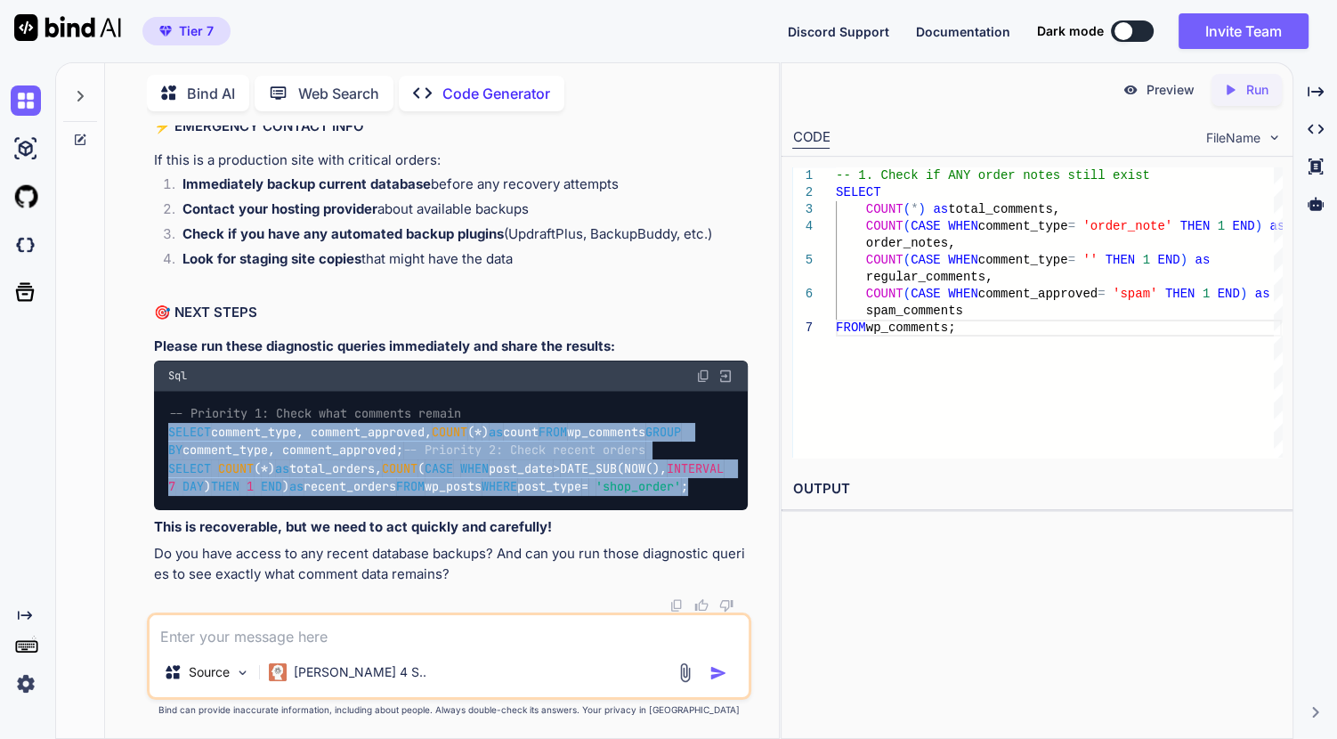
click at [170, 424] on span "SELECT" at bounding box center [189, 432] width 43 height 16
copy code "SELECT comment_type, comment_approved, COUNT ( * ) as count FROM wp_comments GR…"
click at [706, 361] on div "Sql" at bounding box center [451, 376] width 594 height 30
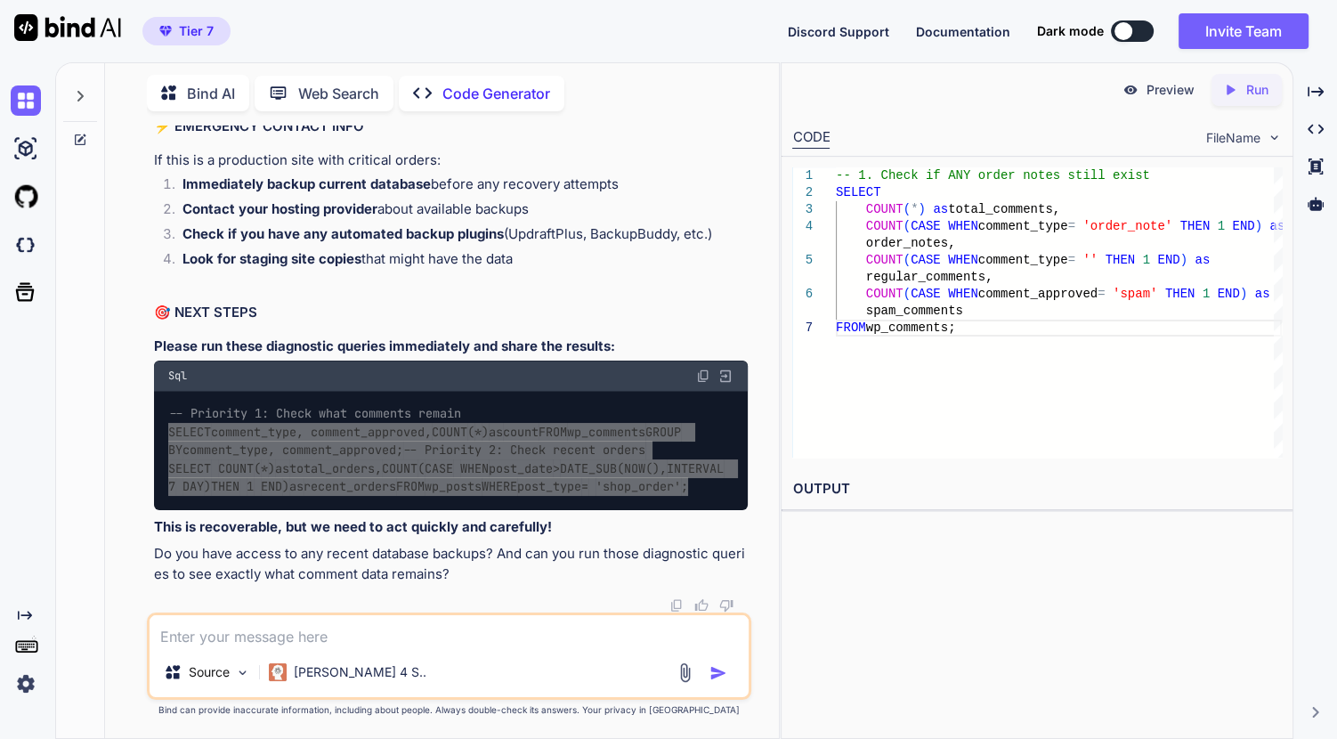
scroll to position [206534, 0]
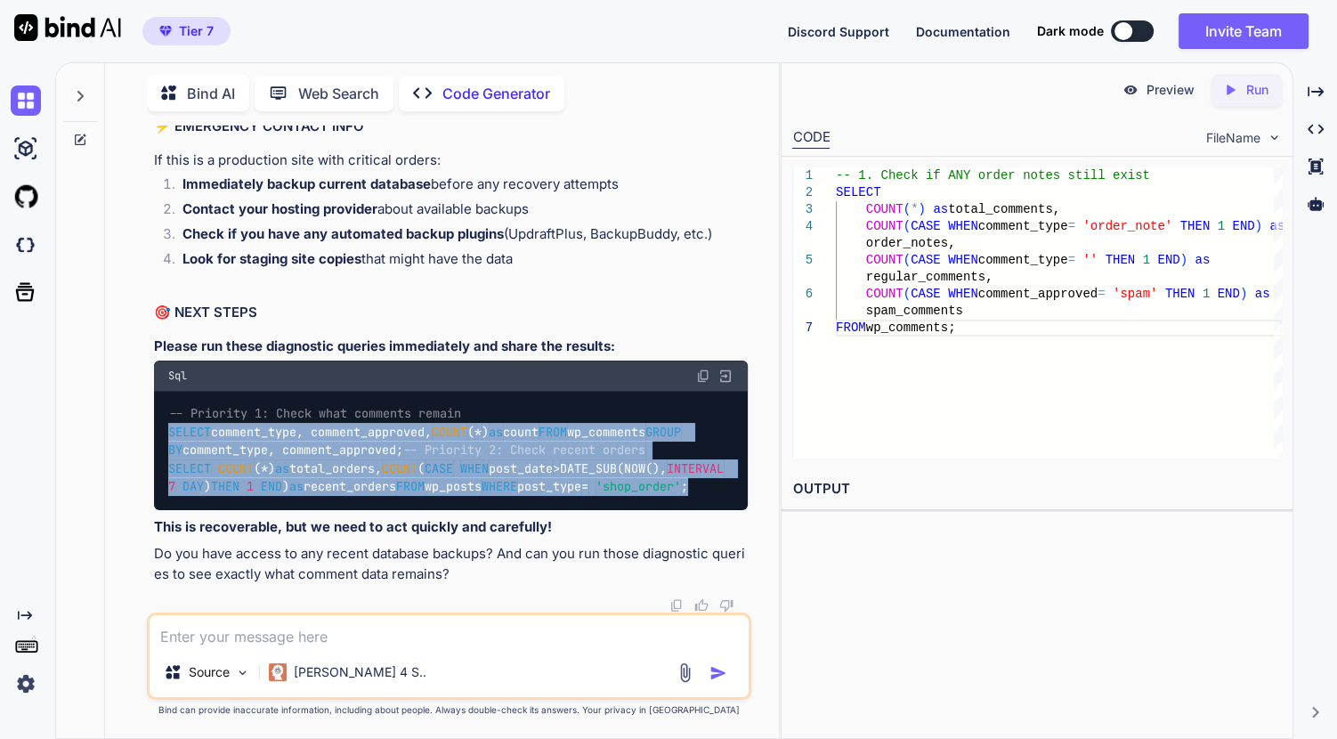
click at [481, 636] on textarea at bounding box center [449, 631] width 599 height 32
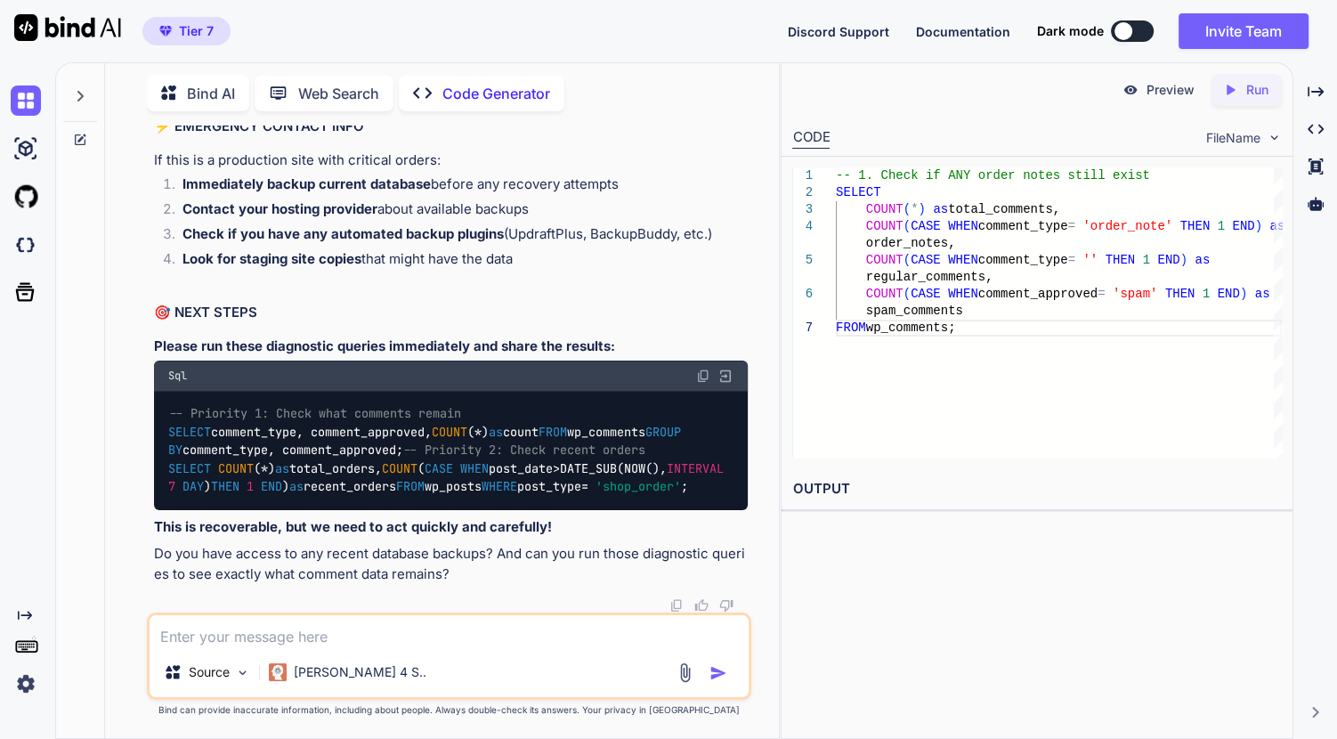
paste textarea "comment_type comment_approved count order_note 1 19 review 1 8 2 rows (0.001 s)…"
click at [481, 636] on div "Source Claude 4 S.." at bounding box center [449, 656] width 605 height 87
type textarea "comment_type comment_approved count order_note 1 19 review 1 8 2 rows (0.001 s)…"
type textarea "x"
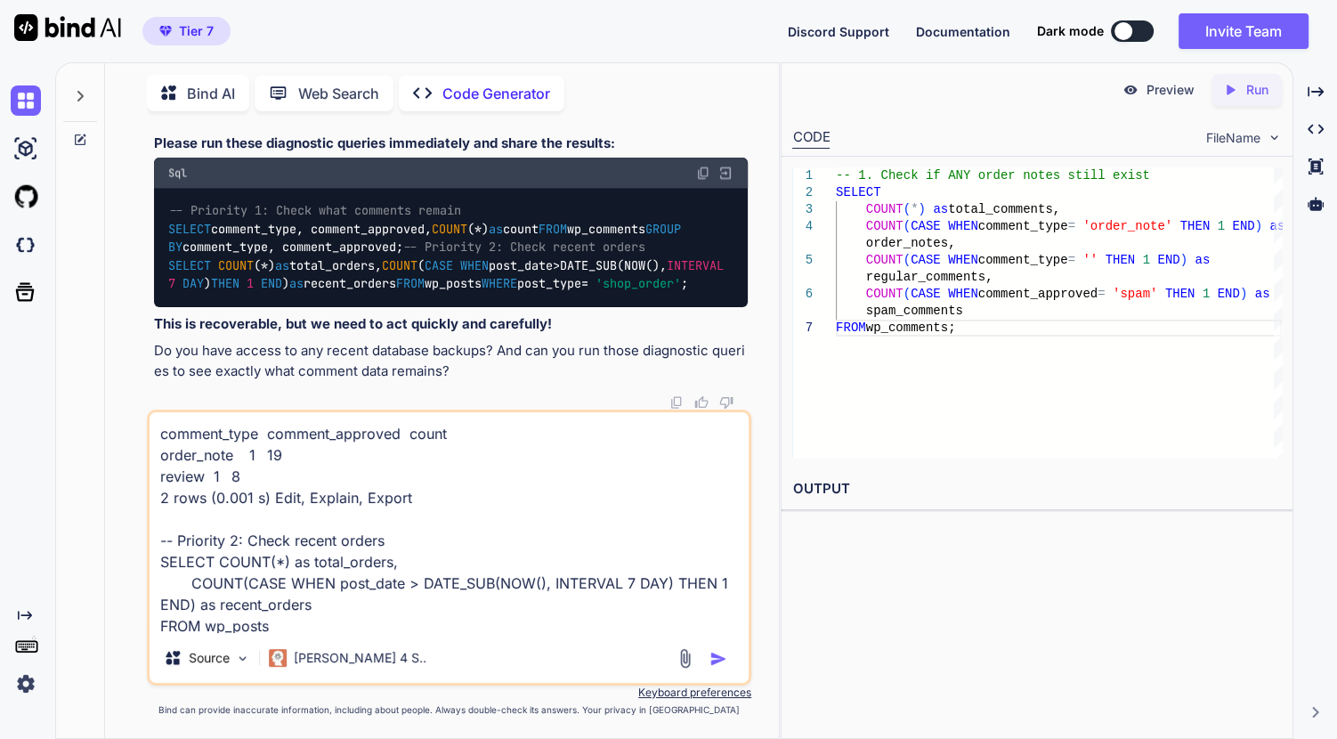
scroll to position [86, 0]
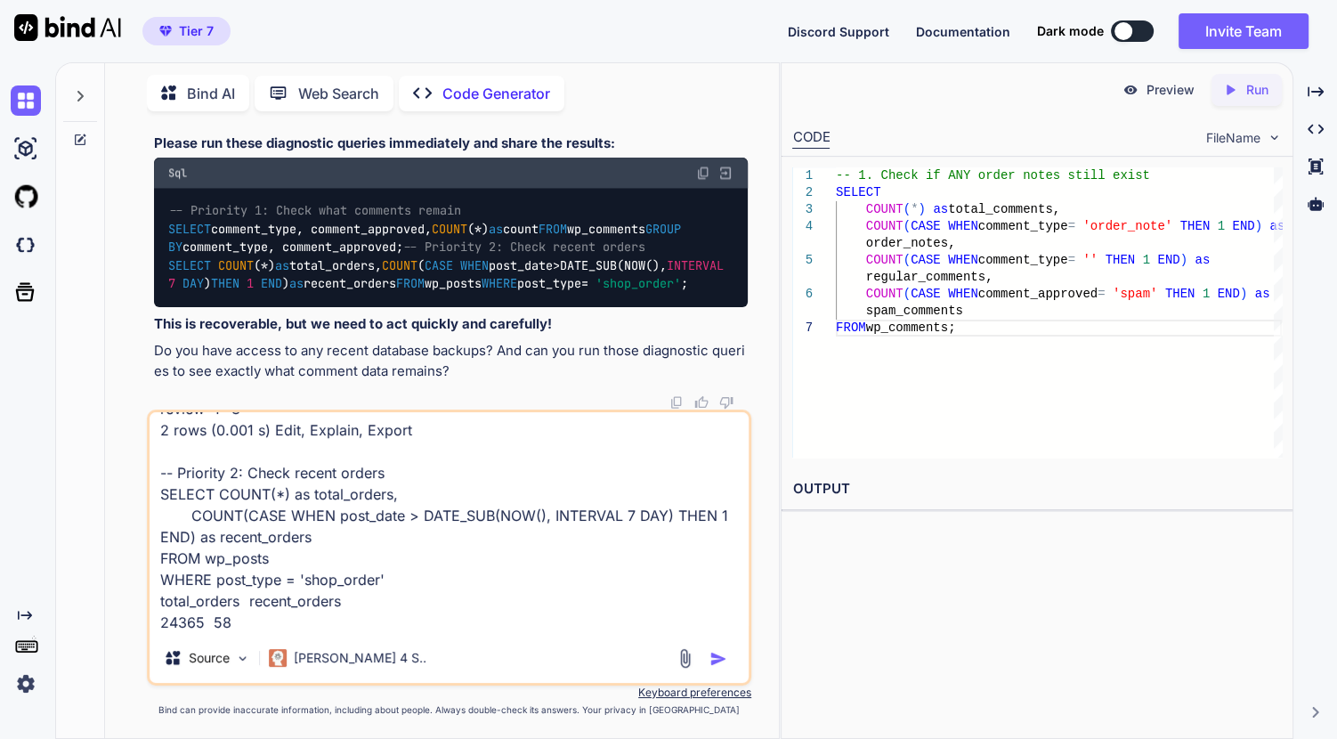
type textarea "comment_type comment_approved count order_note 1 19 review 1 8 2 rows (0.001 s)…"
click at [724, 662] on img "button" at bounding box center [719, 659] width 18 height 18
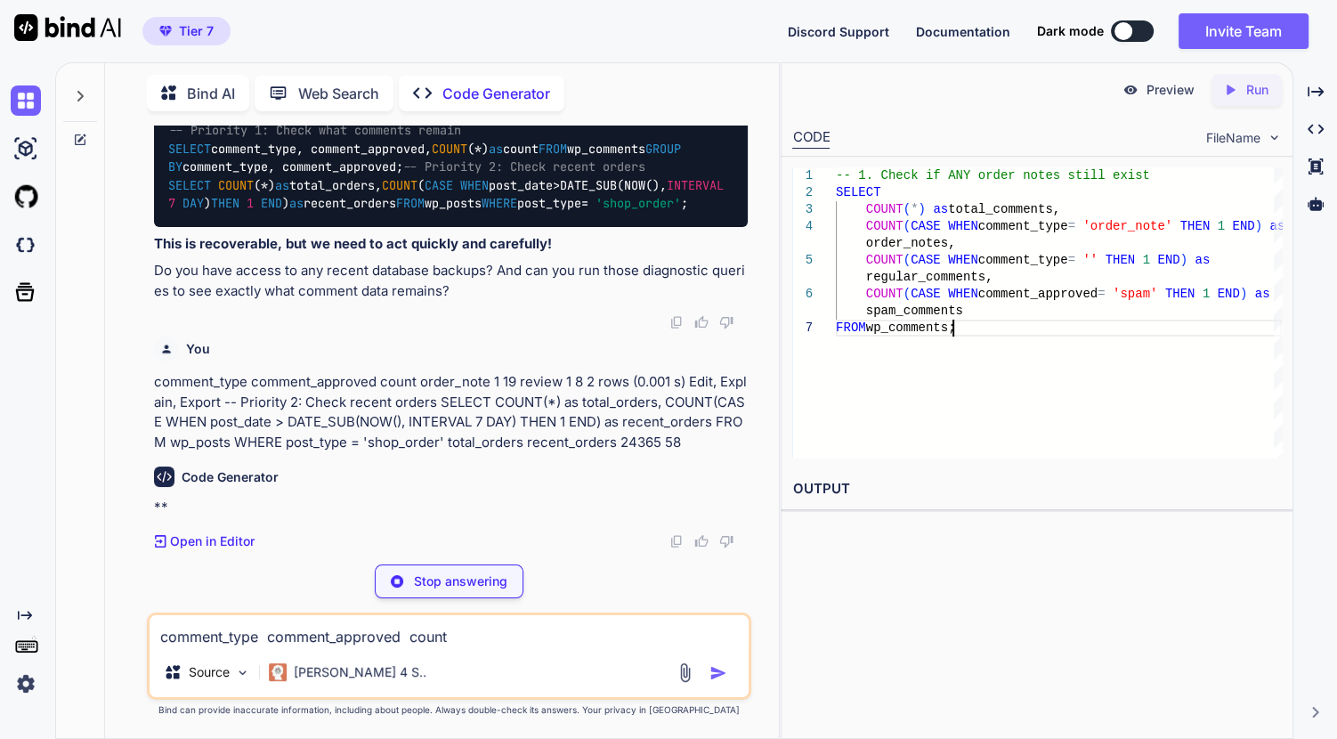
scroll to position [206783, 0]
click at [890, 409] on div "-- 1. Check if ANY order notes still exist SELECT COUNT ( * ) as total_comments…" at bounding box center [1059, 312] width 446 height 290
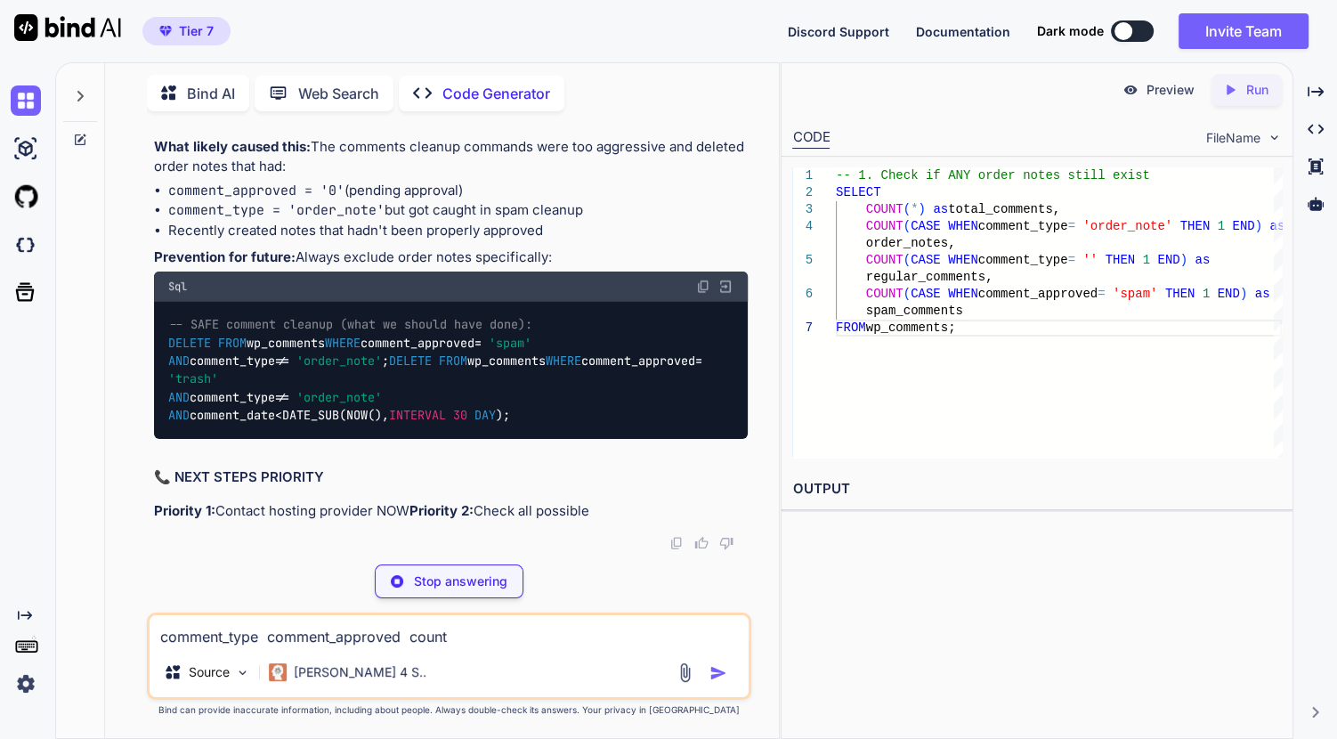
scroll to position [207673, 0]
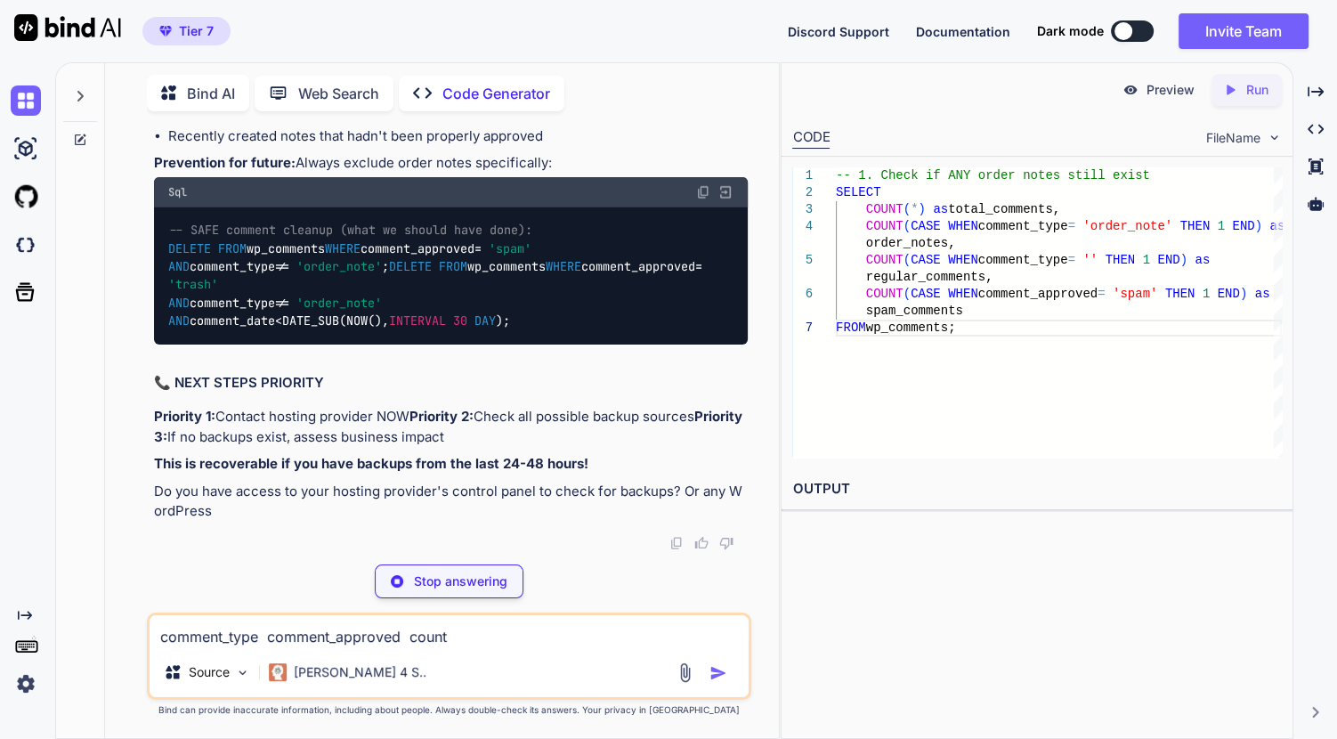
type textarea "x"
type textarea "CURRENT STATE: Only 27 comments remain (19 order notes + 8 reviews) DATA LOST: …"
type textarea "x"
